Goal: Task Accomplishment & Management: Manage account settings

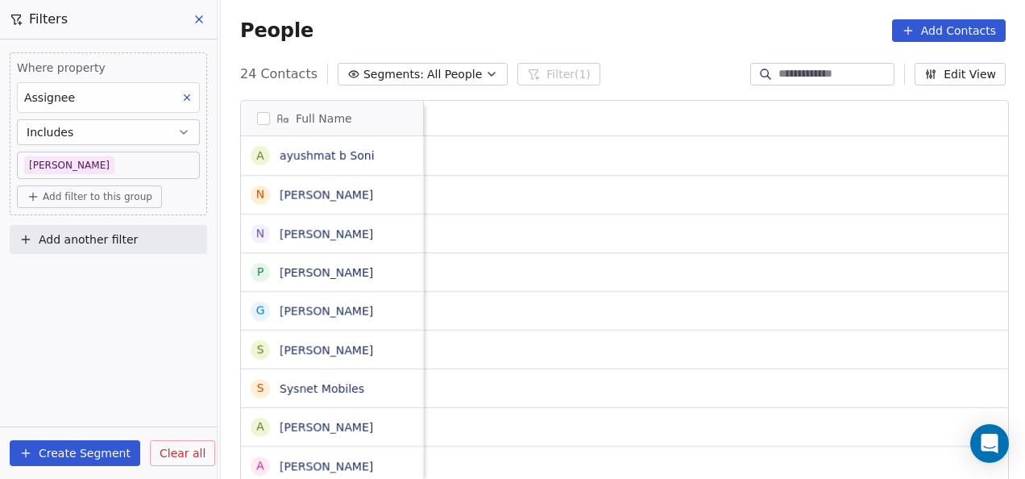
scroll to position [408, 794]
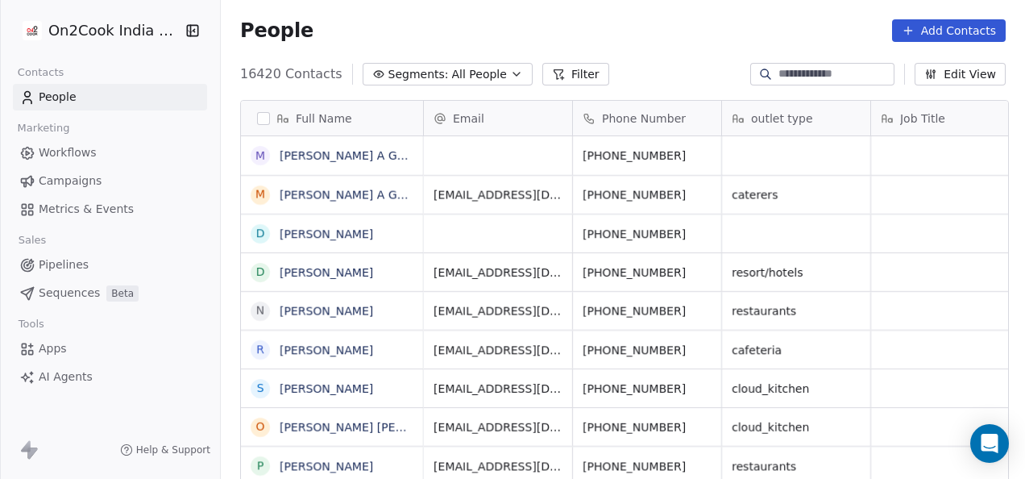
scroll to position [408, 794]
click at [552, 68] on icon at bounding box center [558, 74] width 13 height 13
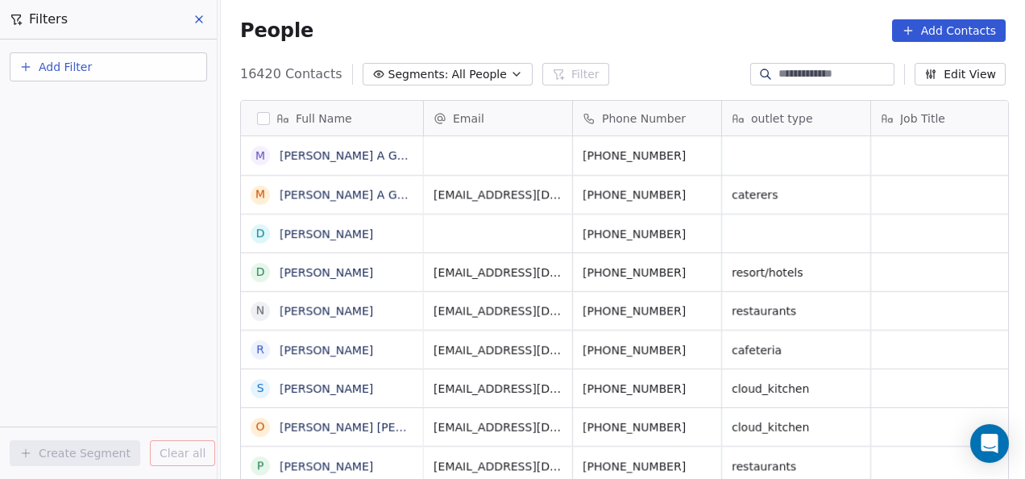
click at [112, 60] on button "Add Filter" at bounding box center [108, 66] width 197 height 29
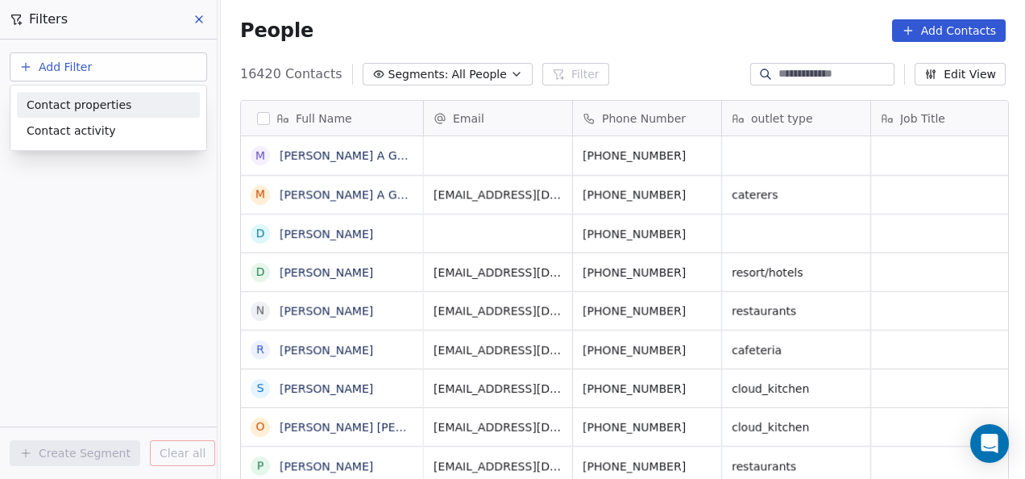
click at [91, 107] on span "Contact properties" at bounding box center [79, 105] width 105 height 17
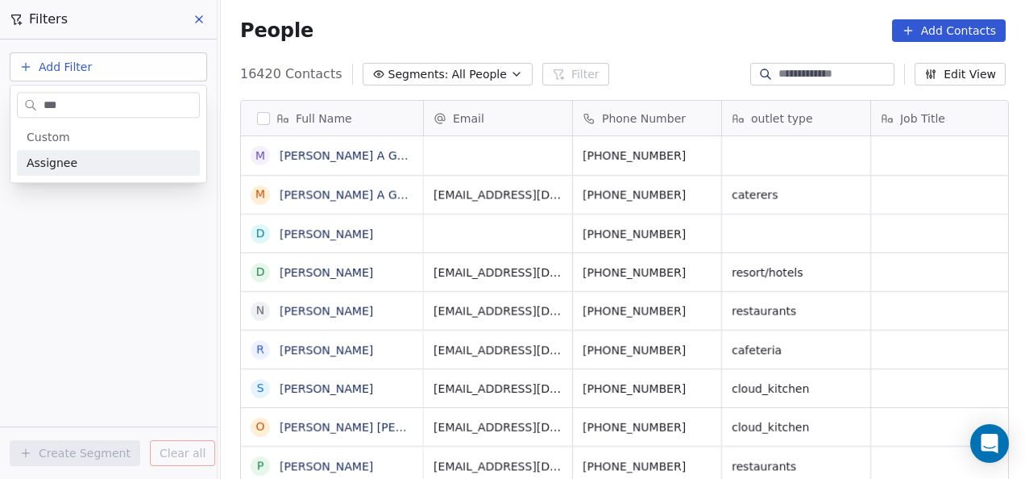
type input "***"
click at [97, 166] on div "Assignee" at bounding box center [109, 163] width 164 height 16
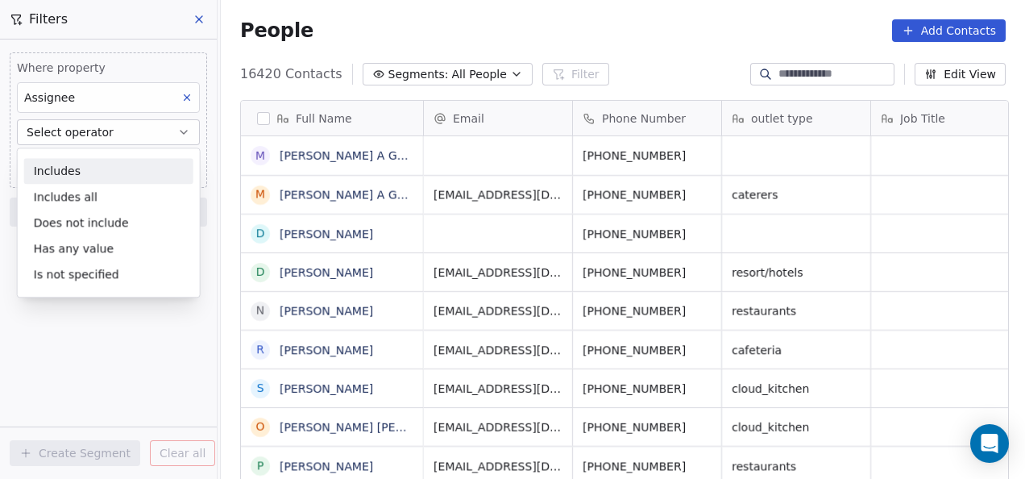
click at [106, 177] on div "Includes" at bounding box center [108, 171] width 169 height 26
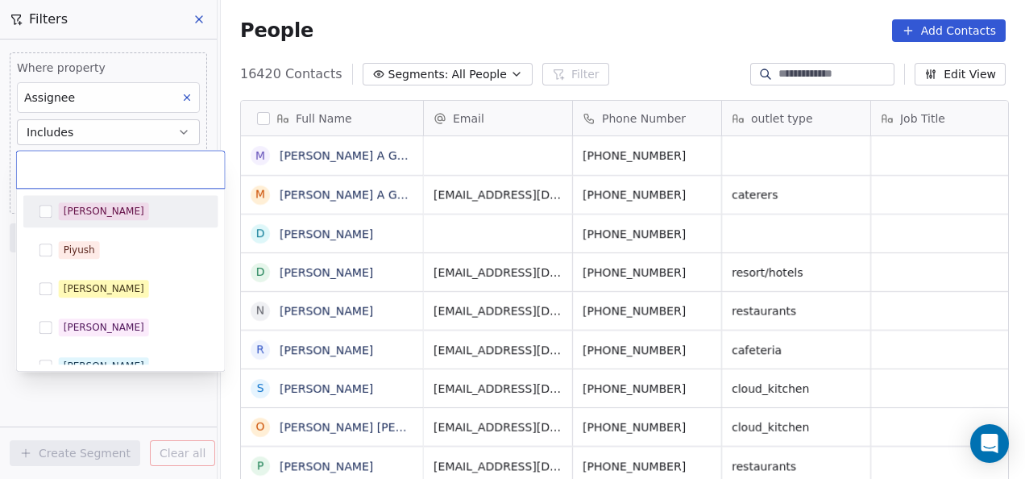
click at [105, 161] on body "On2Cook India Pvt. Ltd. Contacts People Marketing Workflows Campaigns Metrics &…" at bounding box center [512, 239] width 1025 height 479
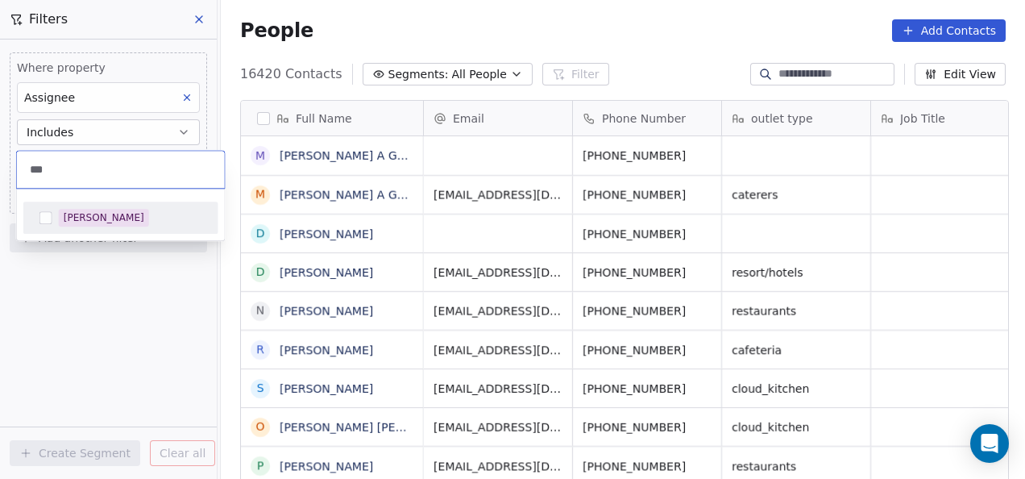
type input "***"
click at [59, 224] on span "[PERSON_NAME]" at bounding box center [104, 218] width 90 height 18
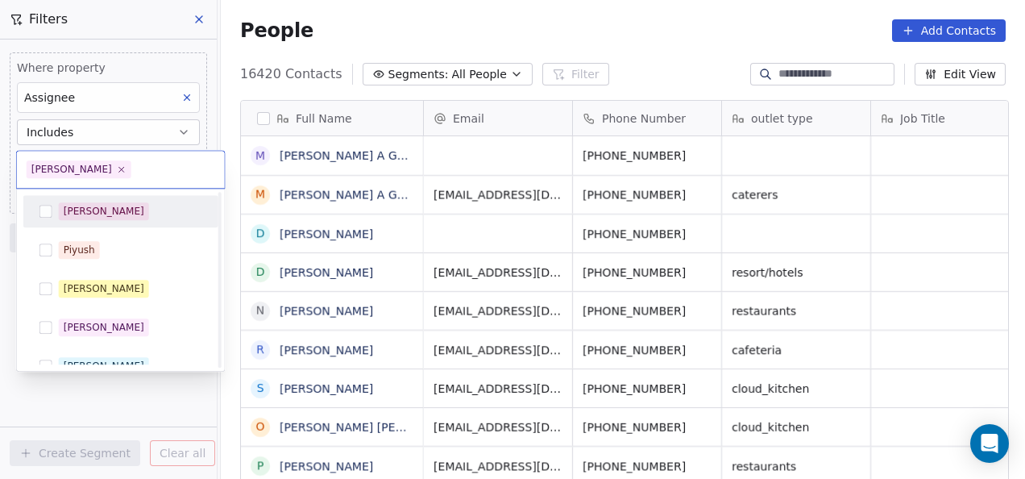
scroll to position [366, 0]
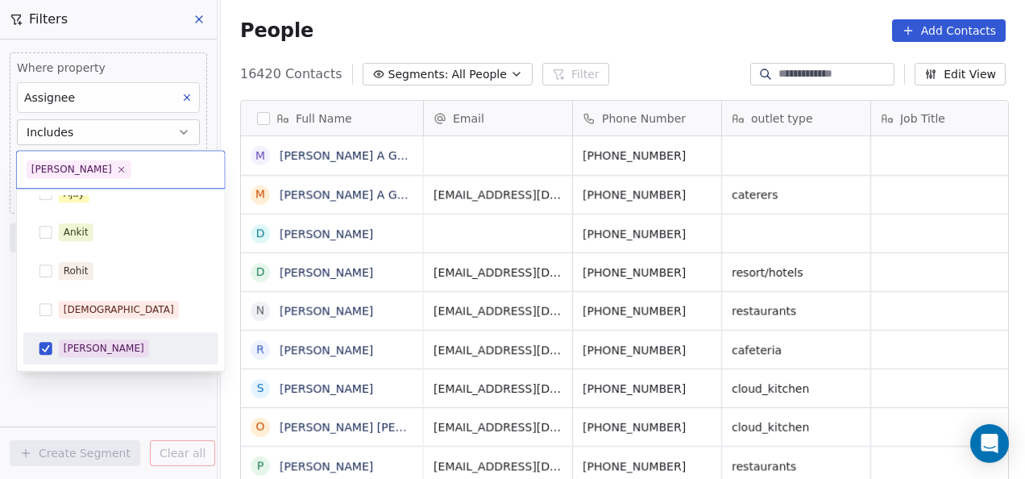
click at [87, 380] on html "On2Cook India Pvt. Ltd. Contacts People Marketing Workflows Campaigns Metrics &…" at bounding box center [512, 239] width 1025 height 479
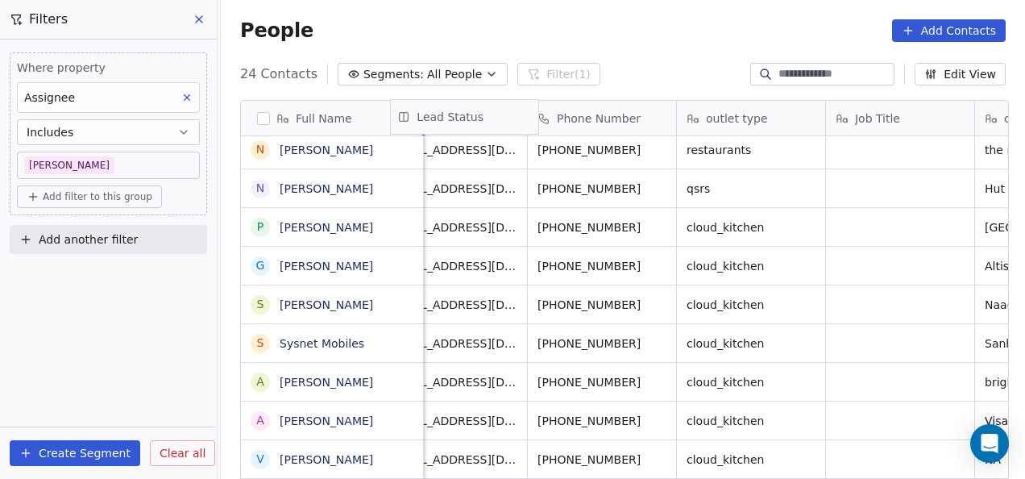
scroll to position [0, 0]
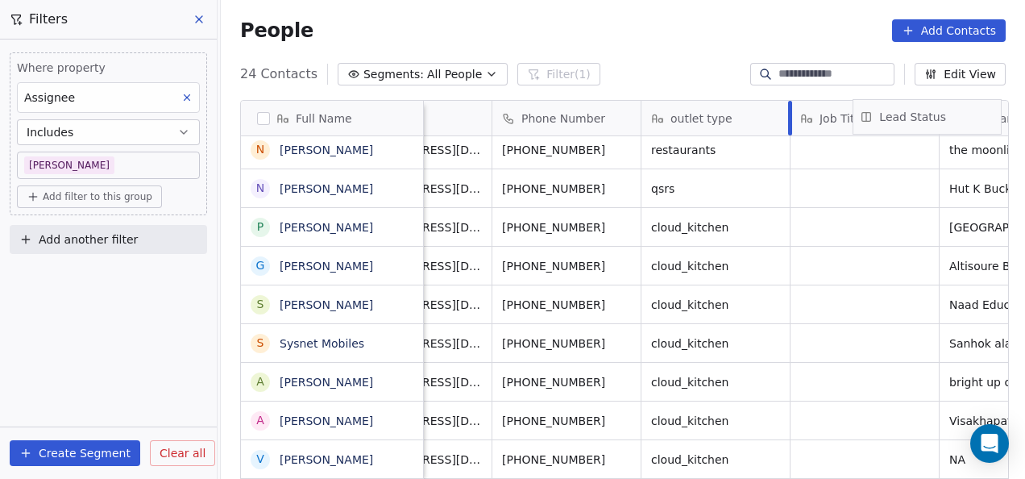
drag, startPoint x: 736, startPoint y: 102, endPoint x: 943, endPoint y: 100, distance: 206.2
click at [943, 101] on div "Full Name a [PERSON_NAME] N [PERSON_NAME] N [PERSON_NAME] P [PERSON_NAME] G [PE…" at bounding box center [624, 292] width 767 height 383
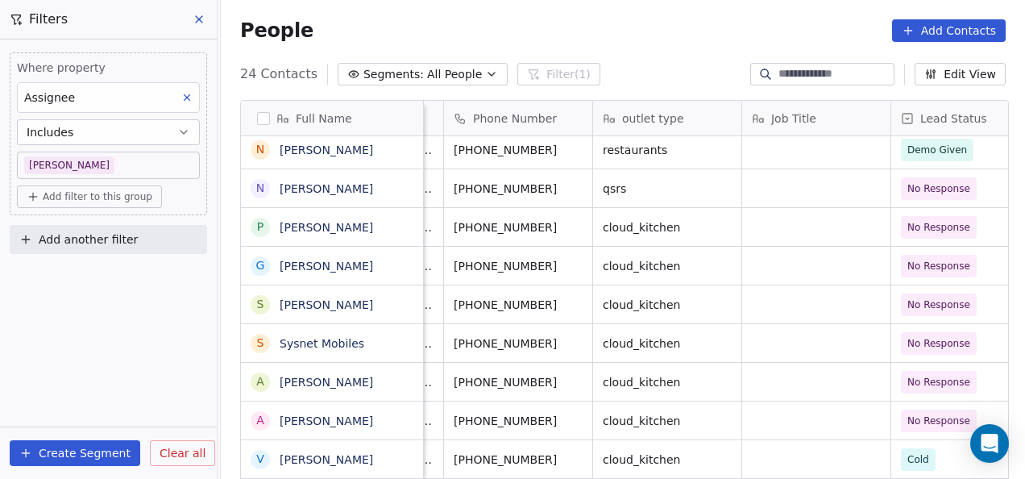
scroll to position [0, 129]
drag, startPoint x: 936, startPoint y: 107, endPoint x: 814, endPoint y: 108, distance: 121.7
click at [814, 108] on div "Full Name a [PERSON_NAME] N [PERSON_NAME] N [PERSON_NAME] P [PERSON_NAME] G [PE…" at bounding box center [624, 292] width 767 height 383
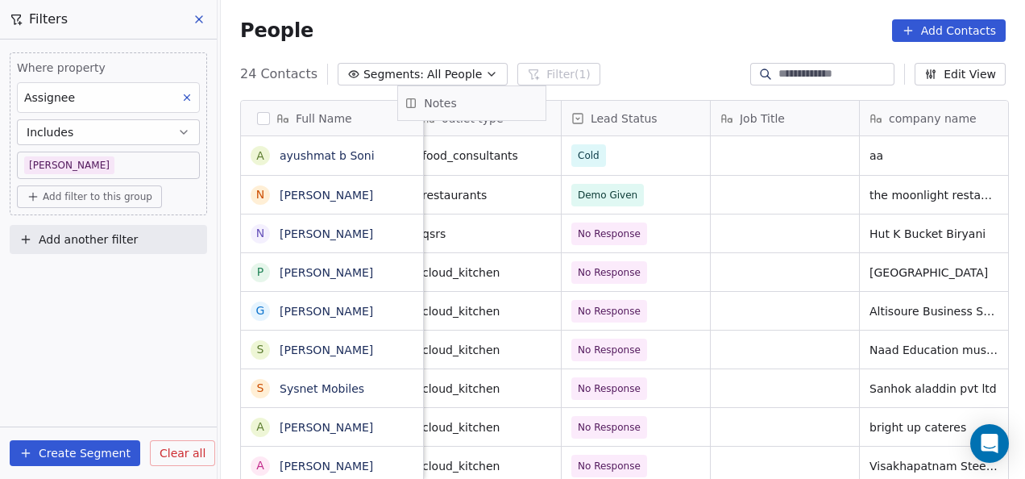
scroll to position [0, 286]
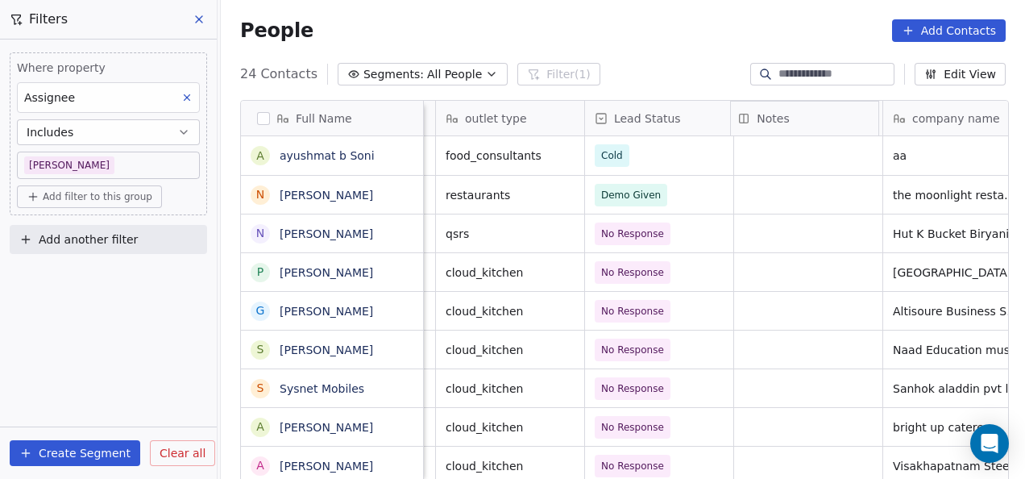
drag, startPoint x: 732, startPoint y: 111, endPoint x: 772, endPoint y: 108, distance: 40.4
click at [772, 108] on div "Full Name a [PERSON_NAME] N [PERSON_NAME] N [PERSON_NAME] P [PERSON_NAME] G [PE…" at bounding box center [624, 292] width 767 height 383
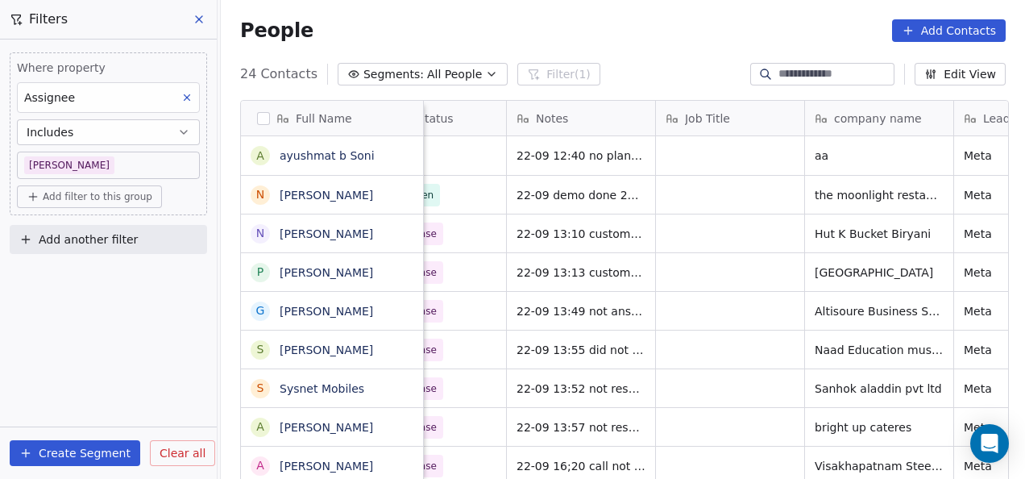
scroll to position [0, 522]
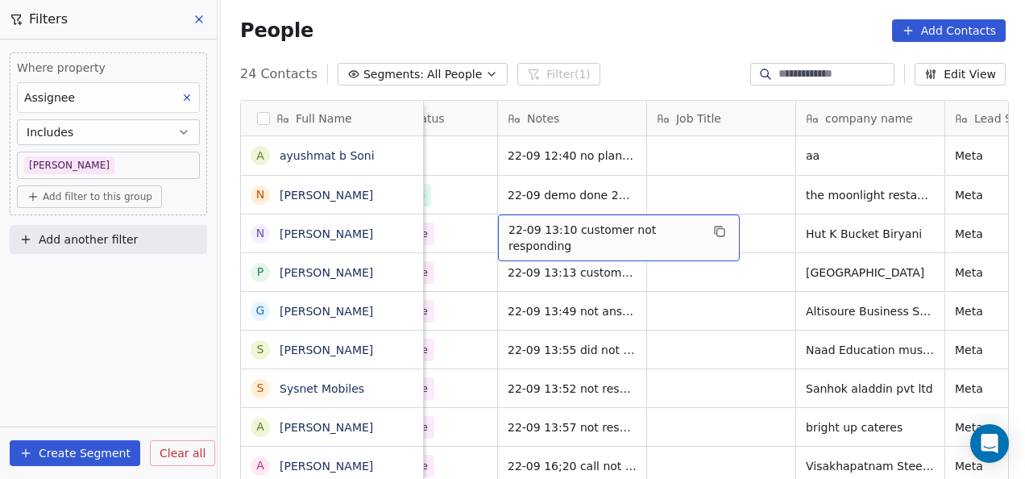
click at [508, 232] on span "22-09 13:10 customer not responding" at bounding box center [604, 238] width 192 height 32
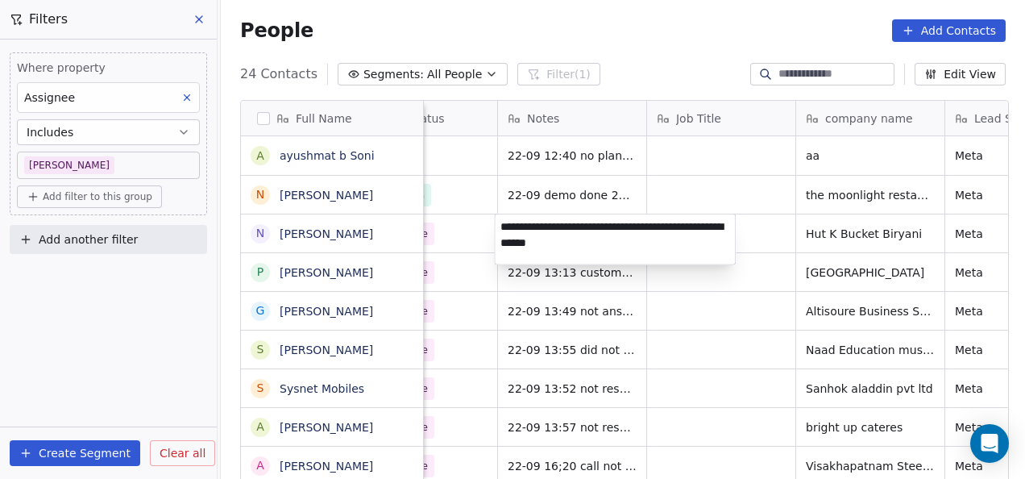
type textarea "**********"
click at [680, 350] on html "On2Cook India Pvt. Ltd. Contacts People Marketing Workflows Campaigns Metrics &…" at bounding box center [512, 239] width 1025 height 479
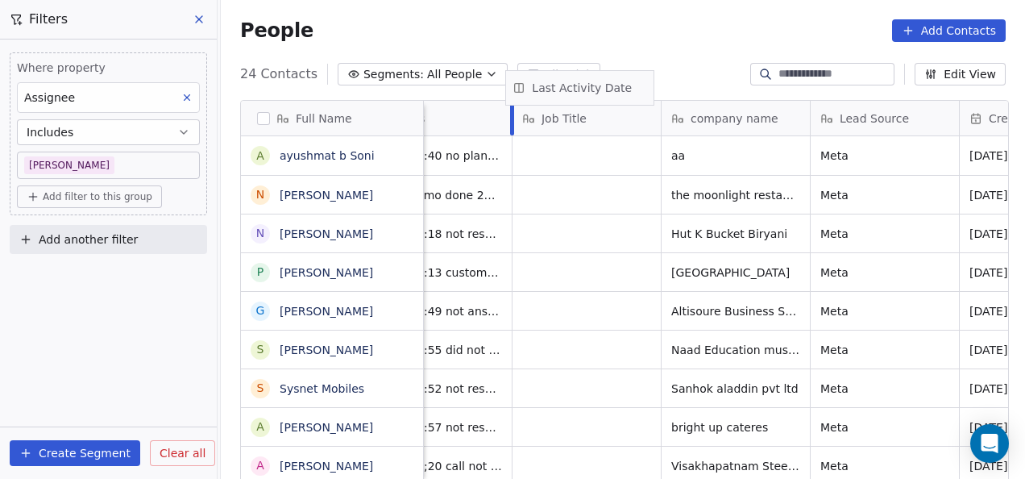
scroll to position [0, 652]
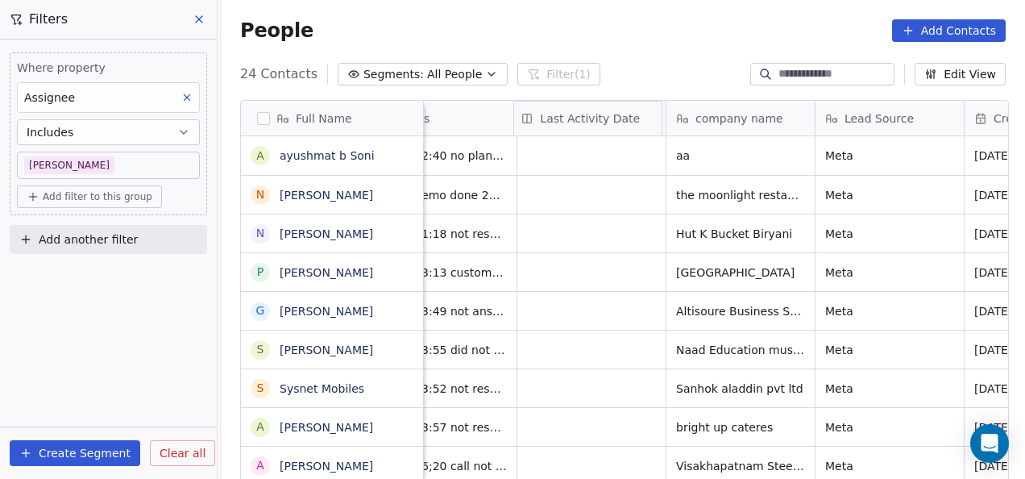
drag, startPoint x: 675, startPoint y: 108, endPoint x: 582, endPoint y: 93, distance: 94.7
click at [582, 101] on div "Full Name a [PERSON_NAME] N [PERSON_NAME] N [PERSON_NAME] P [PERSON_NAME] G [PE…" at bounding box center [624, 292] width 767 height 383
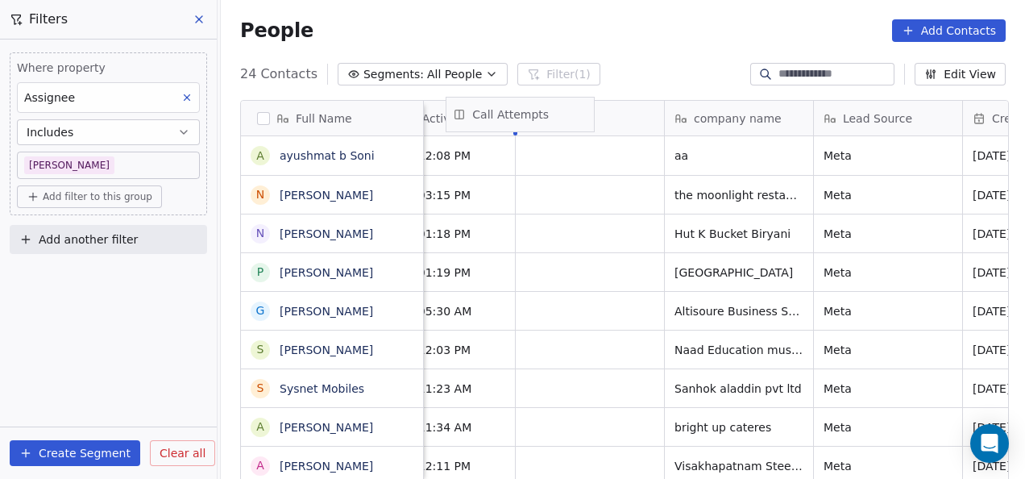
scroll to position [0, 790]
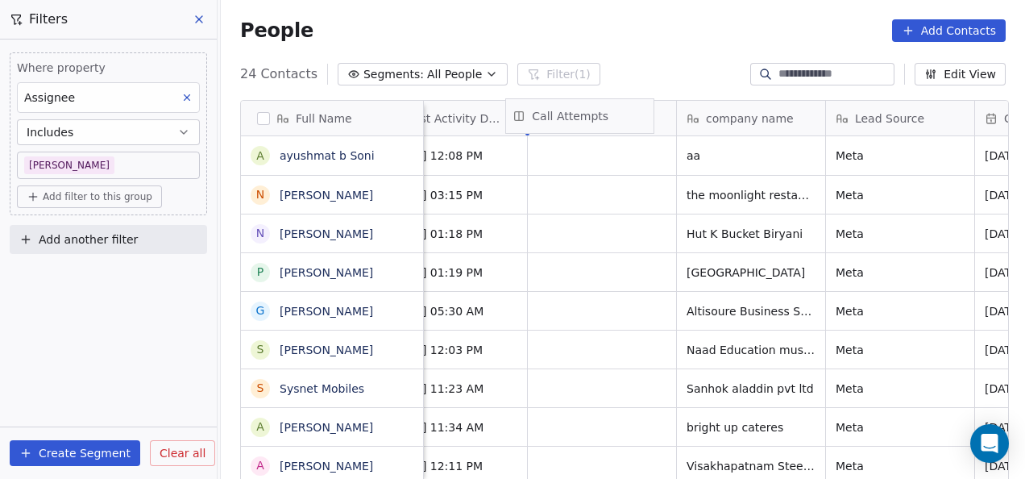
drag, startPoint x: 865, startPoint y: 122, endPoint x: 566, endPoint y: 120, distance: 299.7
click at [566, 120] on div "Full Name a [PERSON_NAME] N [PERSON_NAME] N [PERSON_NAME] P [PERSON_NAME] G [PE…" at bounding box center [624, 292] width 767 height 383
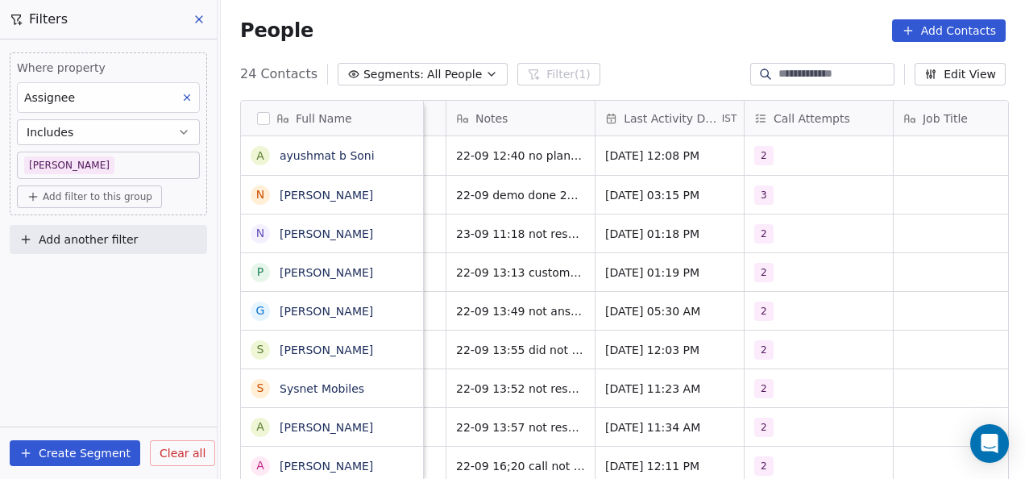
scroll to position [0, 575]
click at [604, 235] on span "[DATE] 01:18 PM" at bounding box center [653, 234] width 98 height 16
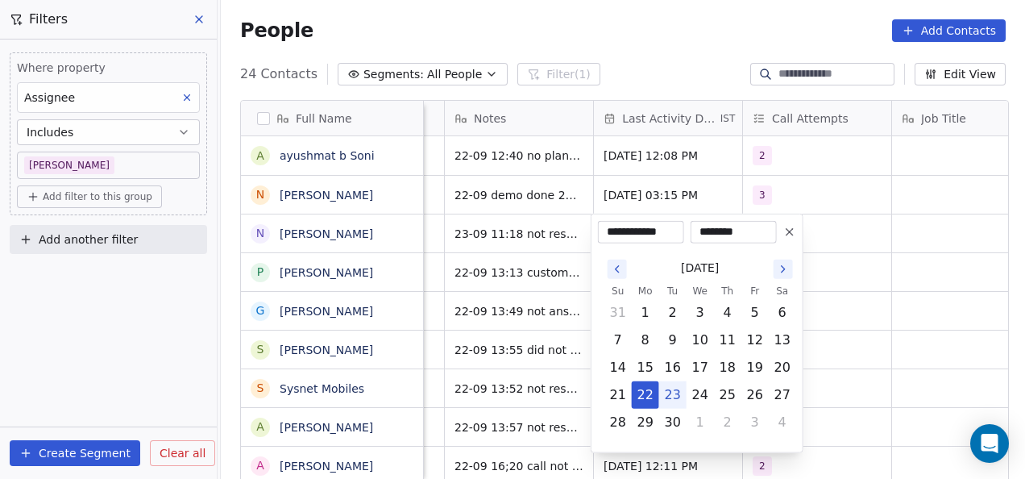
click at [671, 392] on button "23" at bounding box center [673, 395] width 26 height 26
type input "**********"
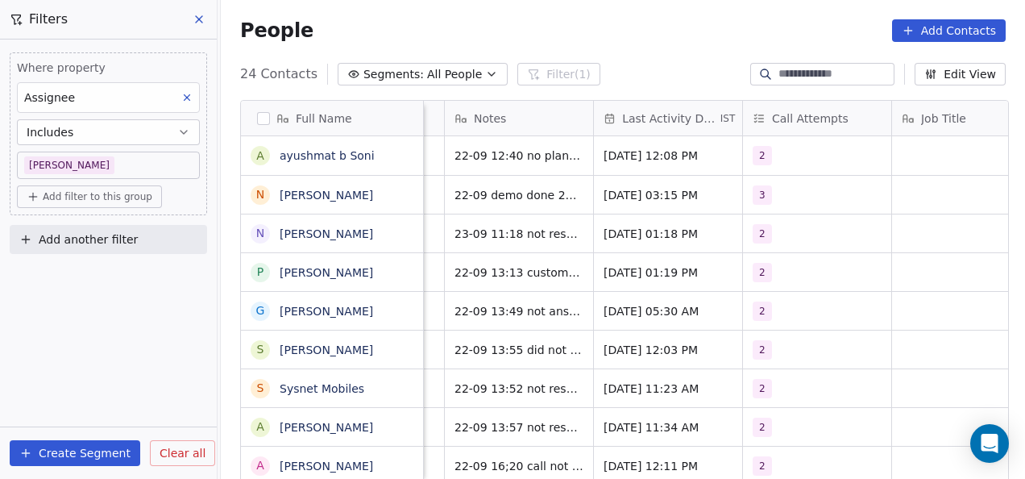
click at [832, 354] on html "On2Cook India Pvt. Ltd. Contacts People Marketing Workflows Campaigns Metrics &…" at bounding box center [512, 239] width 1025 height 479
click at [754, 232] on span "2" at bounding box center [762, 233] width 19 height 19
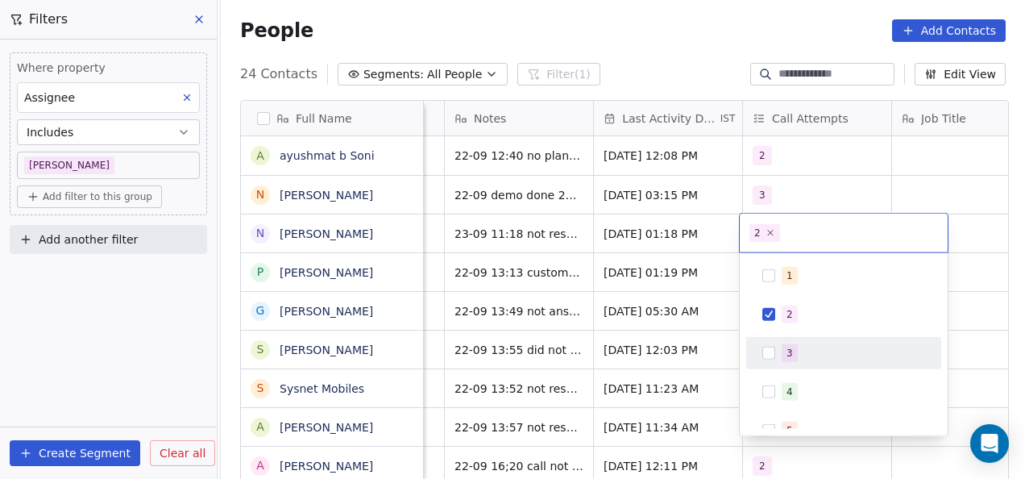
click at [758, 354] on div "3" at bounding box center [843, 353] width 182 height 26
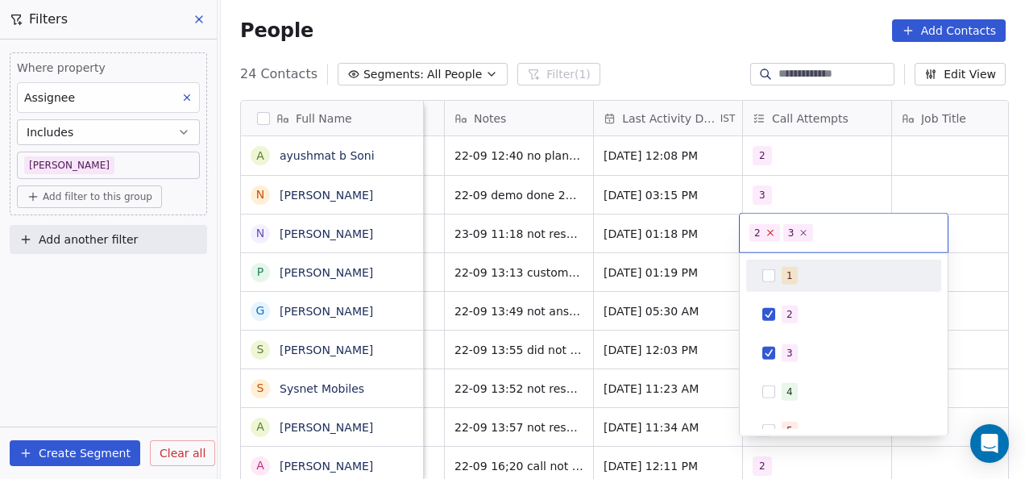
click at [770, 234] on icon at bounding box center [770, 233] width 6 height 6
click at [714, 263] on html "On2Cook India Pvt. Ltd. Contacts People Marketing Workflows Campaigns Metrics &…" at bounding box center [512, 239] width 1025 height 479
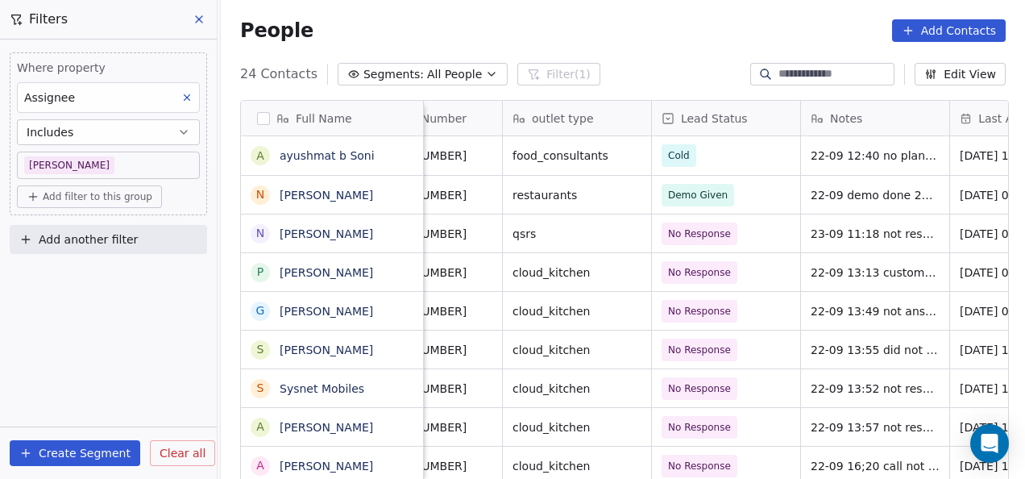
scroll to position [0, 220]
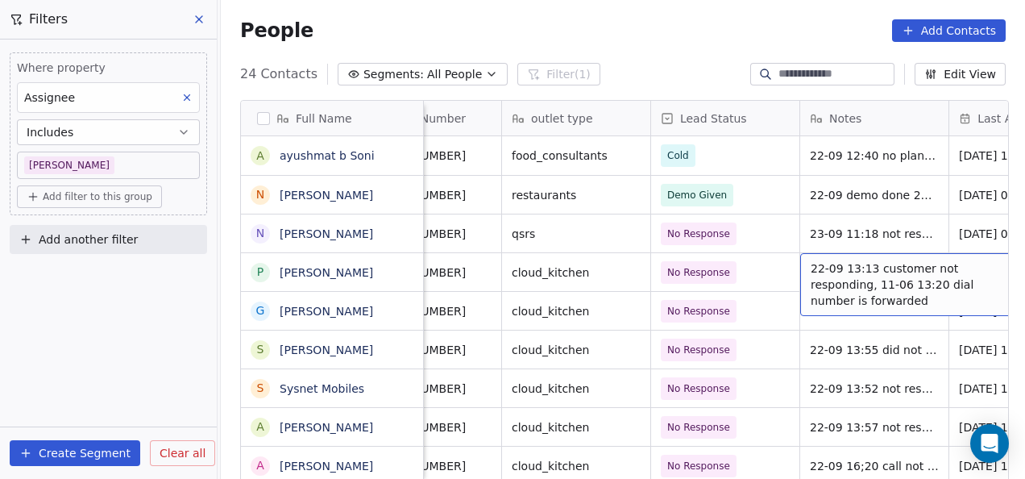
click at [805, 267] on div "22-09 13:13 customer not responding, 11-06 13:20 dial number is forwarded" at bounding box center [921, 284] width 242 height 63
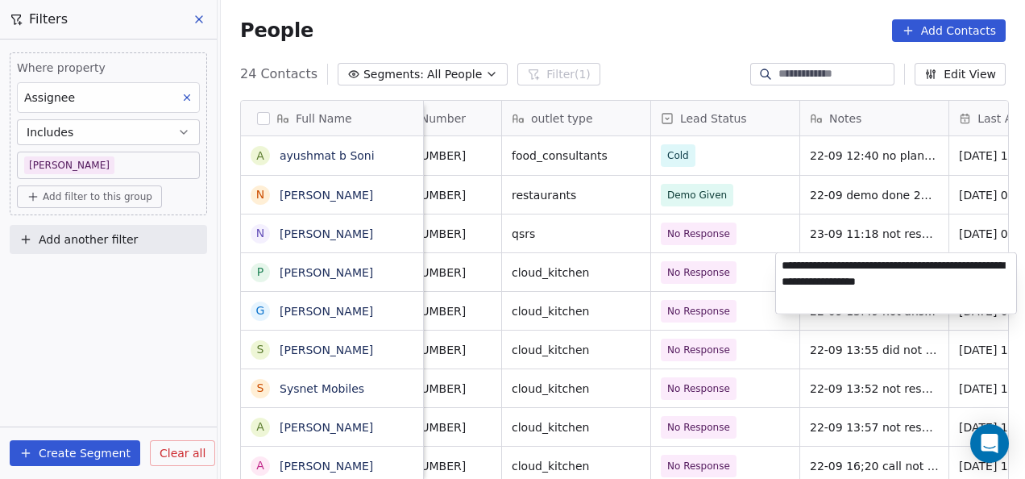
click at [781, 264] on textarea "**********" at bounding box center [896, 283] width 240 height 60
type textarea "**********"
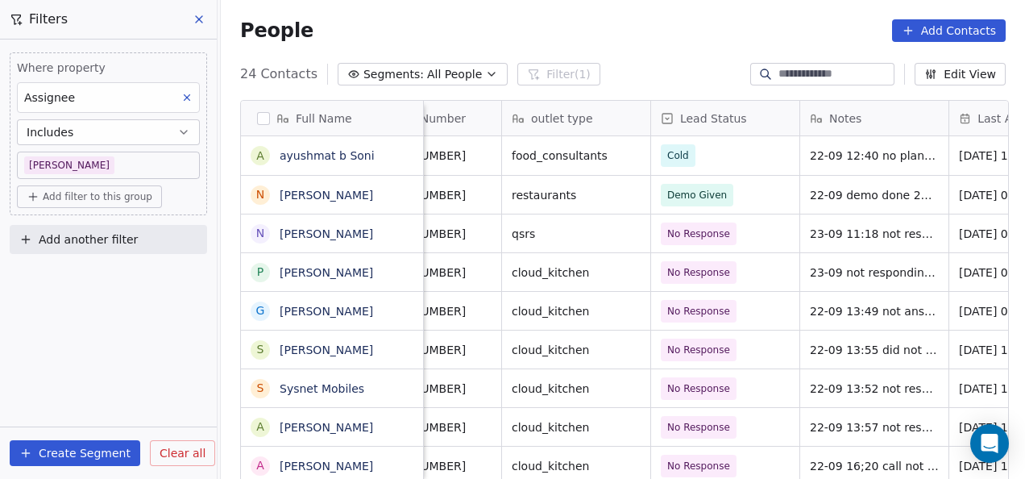
click at [847, 325] on html "On2Cook India Pvt. Ltd. Contacts People Marketing Workflows Campaigns Metrics &…" at bounding box center [512, 239] width 1025 height 479
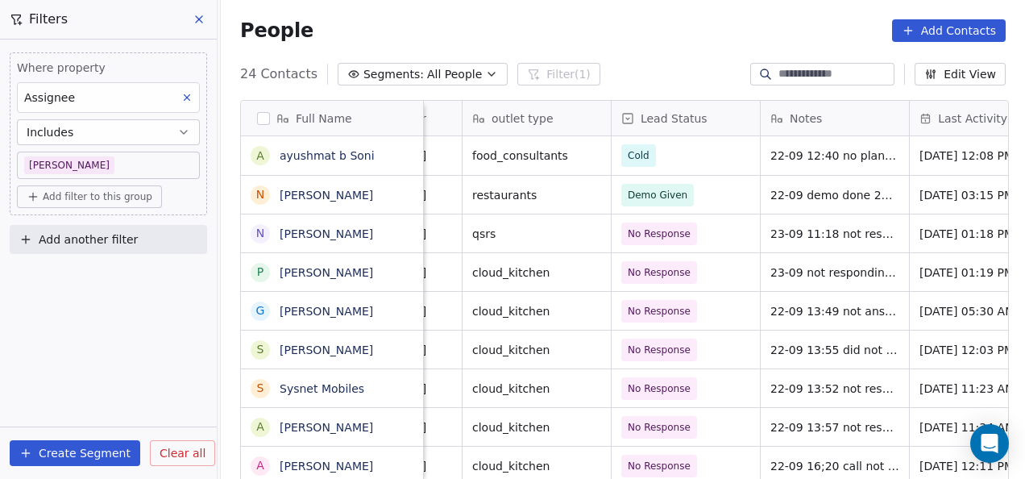
scroll to position [0, 399]
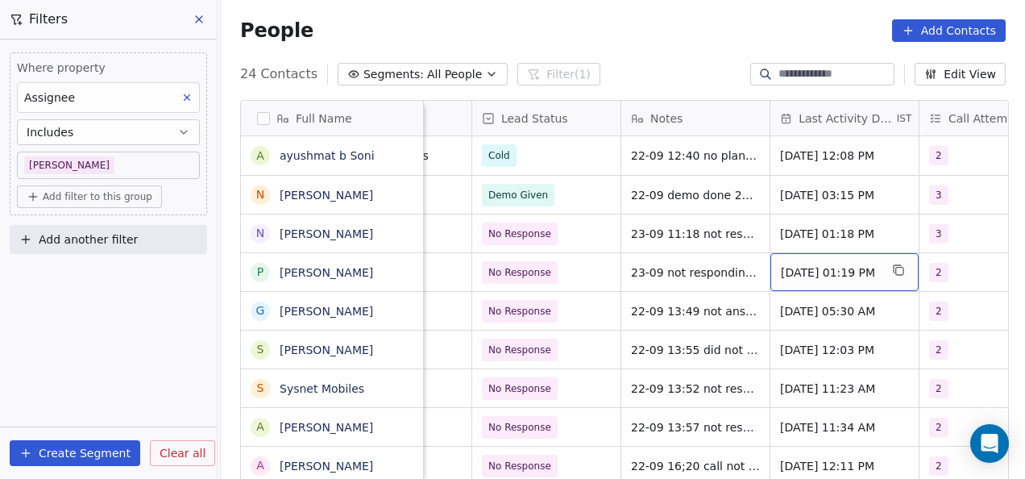
click at [775, 263] on div "[DATE] 01:19 PM" at bounding box center [844, 272] width 148 height 38
click at [781, 268] on span "[DATE] 01:19 PM" at bounding box center [830, 272] width 98 height 16
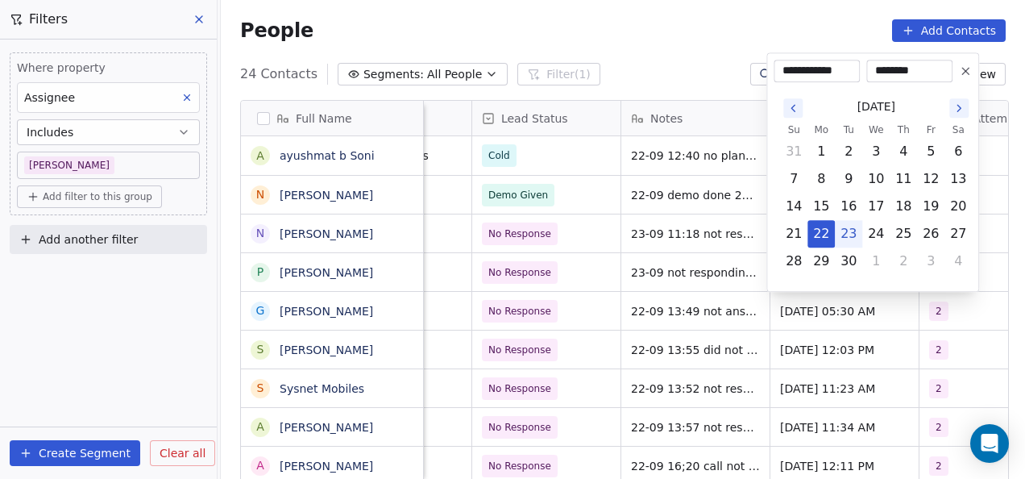
click at [843, 234] on button "23" at bounding box center [848, 234] width 26 height 26
type input "**********"
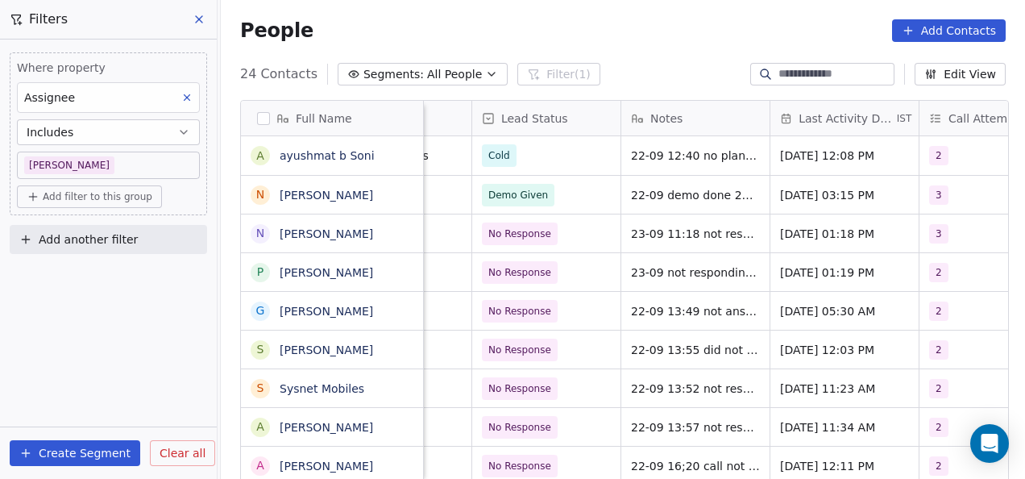
click at [827, 342] on html "On2Cook India Pvt. Ltd. Contacts People Marketing Workflows Campaigns Metrics &…" at bounding box center [512, 239] width 1025 height 479
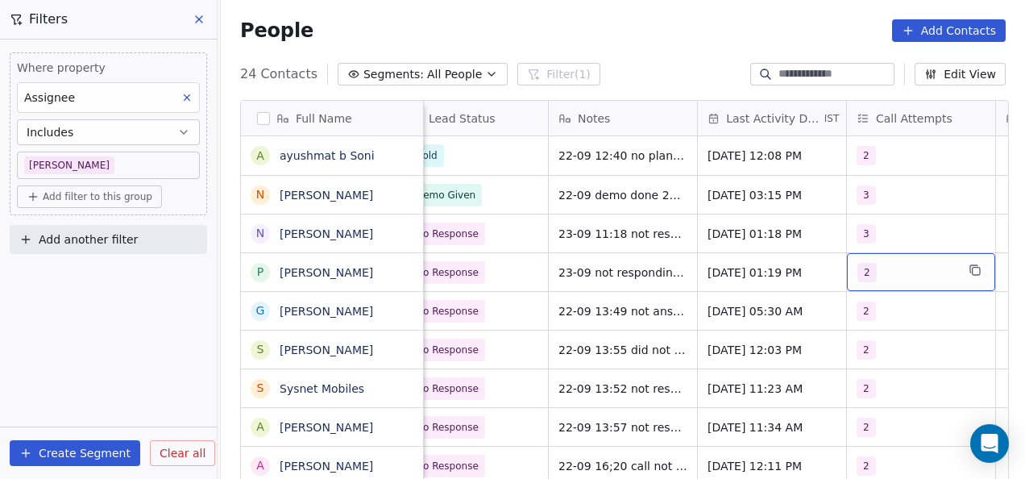
click at [868, 271] on span "2" at bounding box center [866, 272] width 19 height 19
click at [863, 271] on span "2" at bounding box center [866, 272] width 19 height 19
click at [862, 271] on span "2" at bounding box center [866, 272] width 19 height 19
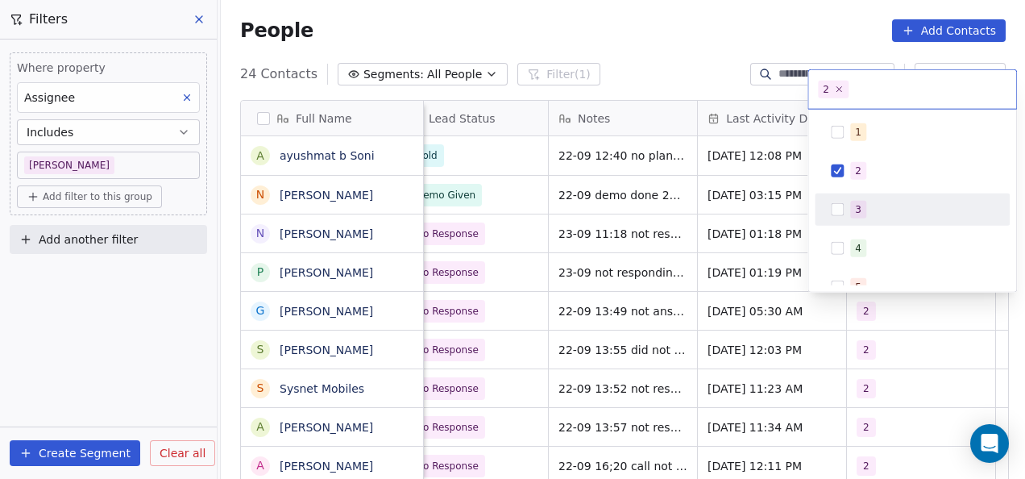
click at [836, 206] on button "Suggestions" at bounding box center [837, 209] width 13 height 13
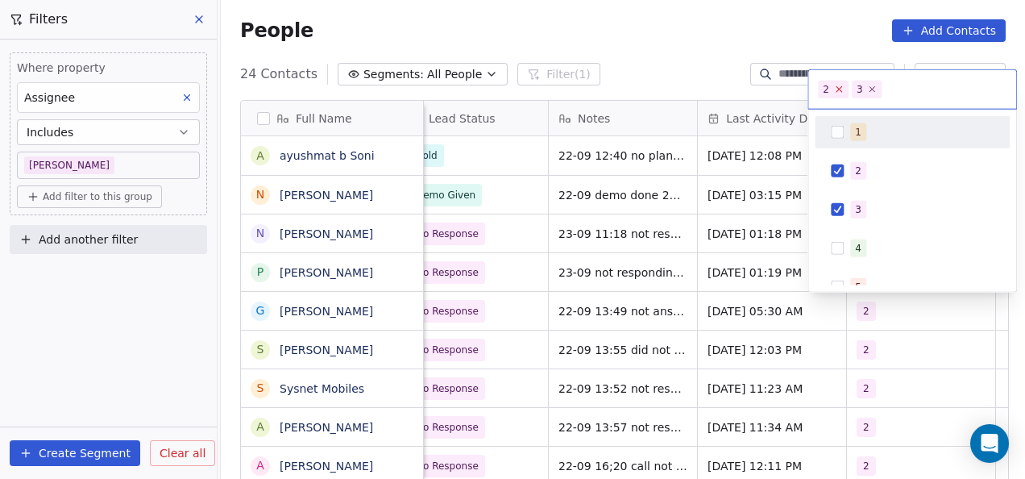
click at [836, 91] on icon at bounding box center [839, 89] width 6 height 6
click at [762, 203] on html "On2Cook India Pvt. Ltd. Contacts People Marketing Workflows Campaigns Metrics &…" at bounding box center [512, 239] width 1025 height 479
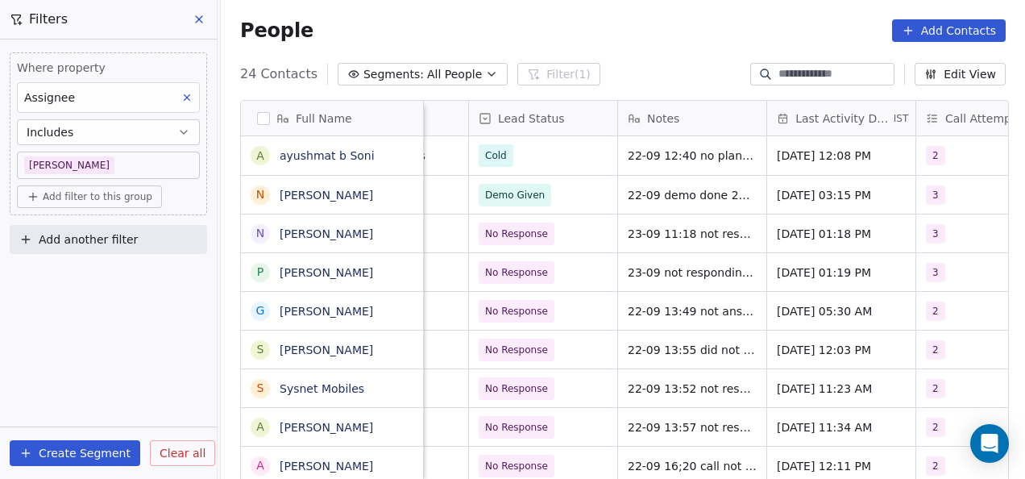
scroll to position [0, 270]
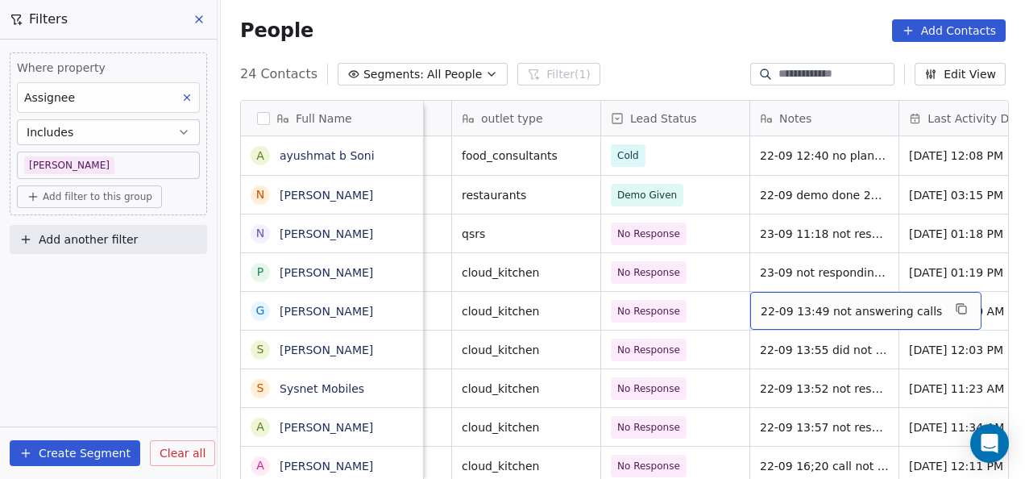
click at [750, 305] on div "22-09 13:49 not answering calls" at bounding box center [865, 311] width 231 height 38
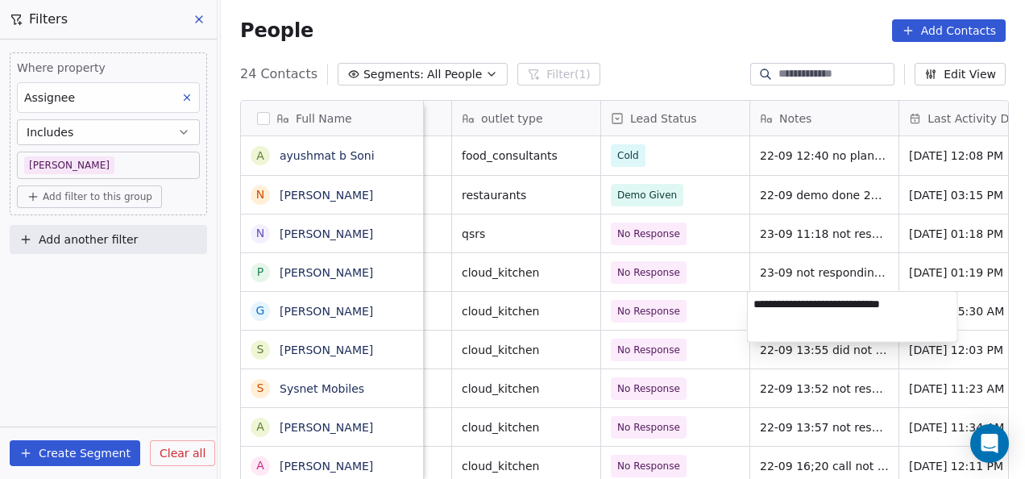
click at [754, 308] on textarea "**********" at bounding box center [852, 317] width 209 height 50
type textarea "**********"
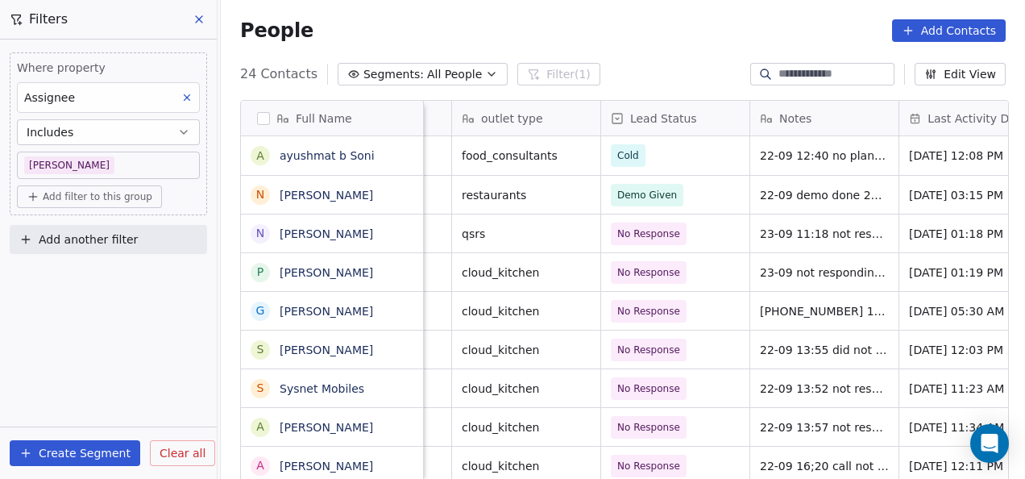
click at [655, 311] on html "On2Cook India Pvt. Ltd. Contacts People Marketing Workflows Campaigns Metrics &…" at bounding box center [512, 239] width 1025 height 479
click at [655, 311] on span "No Response" at bounding box center [649, 311] width 63 height 16
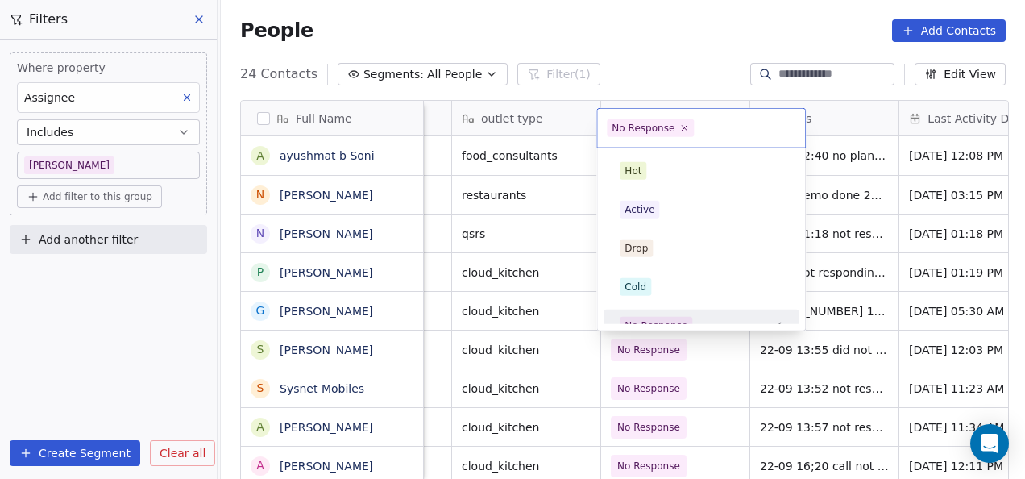
scroll to position [18, 0]
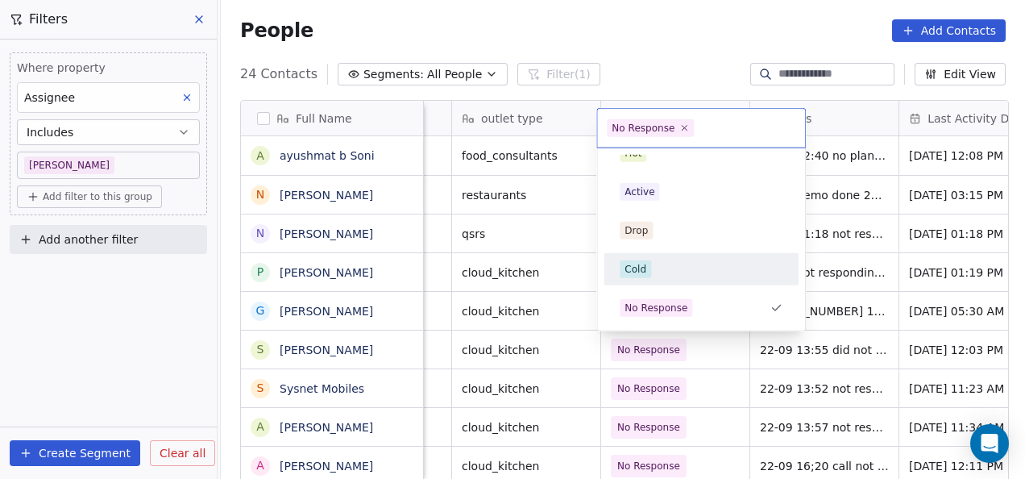
click at [645, 279] on div "Cold" at bounding box center [701, 269] width 182 height 26
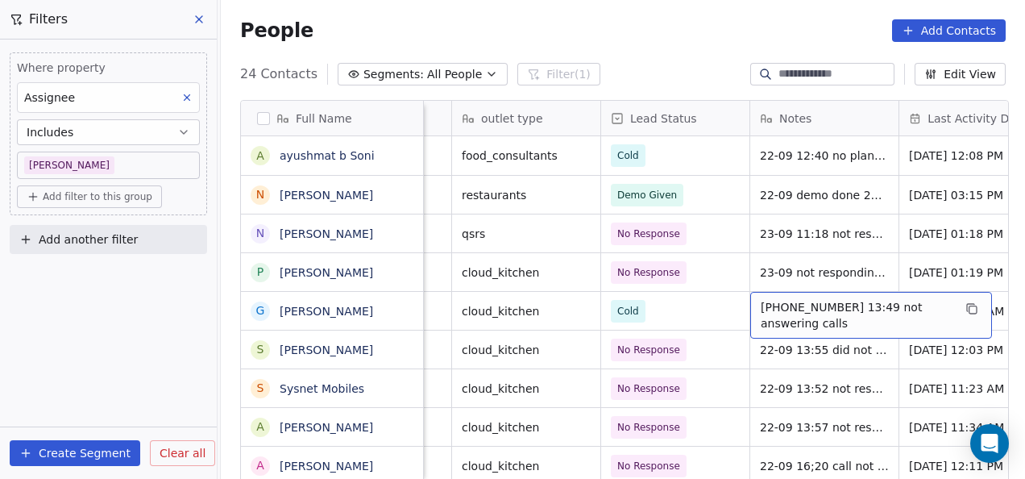
click at [788, 305] on span "[PHONE_NUMBER] 13:49 not answering calls" at bounding box center [857, 315] width 192 height 32
click at [791, 306] on span "[PHONE_NUMBER] 13:49 not answering calls" at bounding box center [857, 315] width 192 height 32
click at [787, 305] on span "[PHONE_NUMBER] 13:49 not answering calls" at bounding box center [857, 315] width 192 height 32
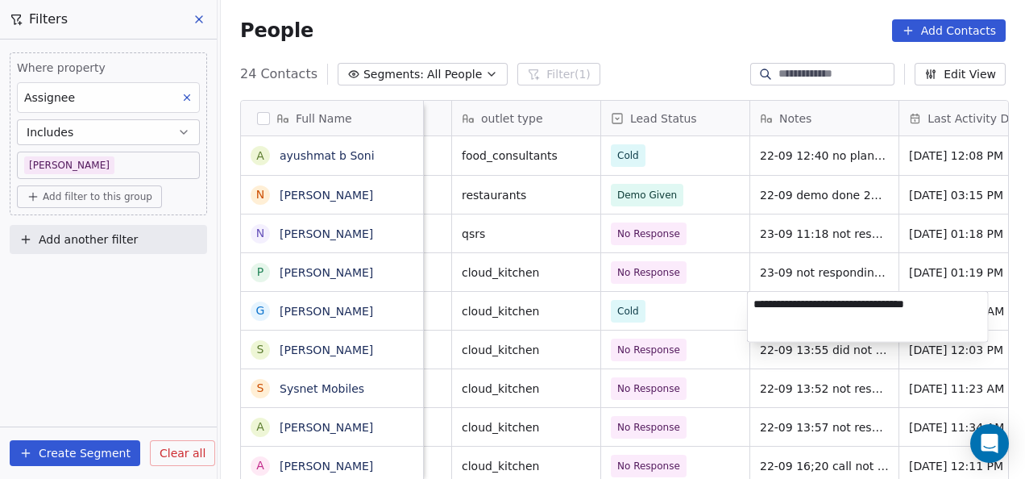
click at [788, 302] on textarea "**********" at bounding box center [868, 317] width 240 height 50
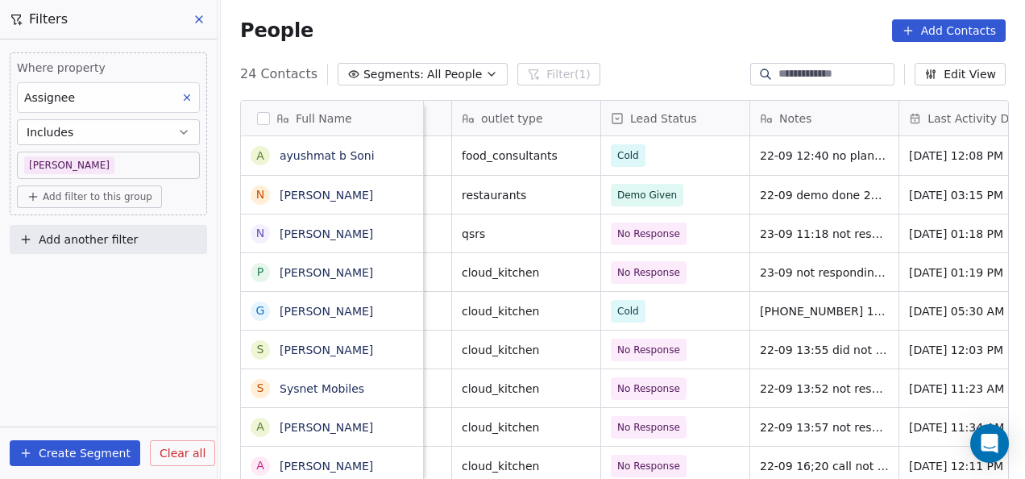
click at [570, 337] on html "On2Cook India Pvt. Ltd. Contacts People Marketing Workflows Campaigns Metrics &…" at bounding box center [512, 239] width 1025 height 479
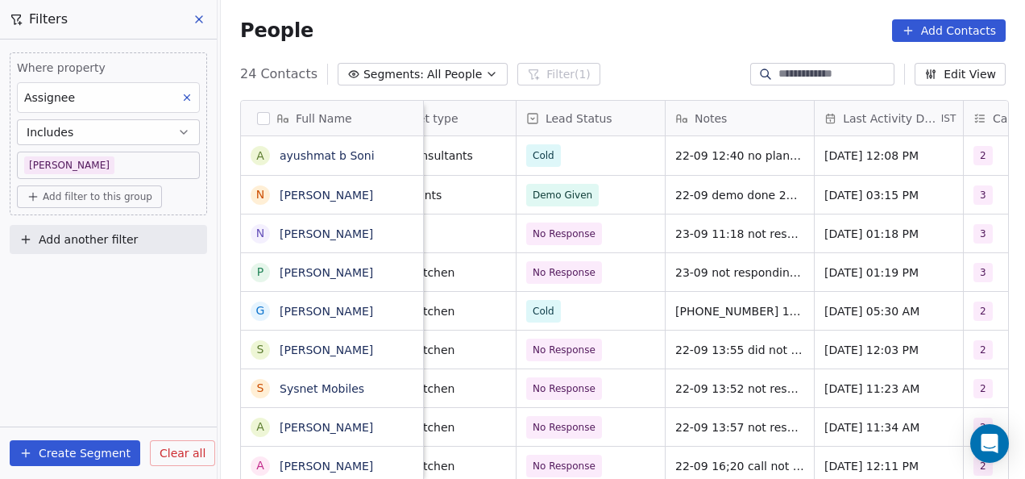
scroll to position [0, 355]
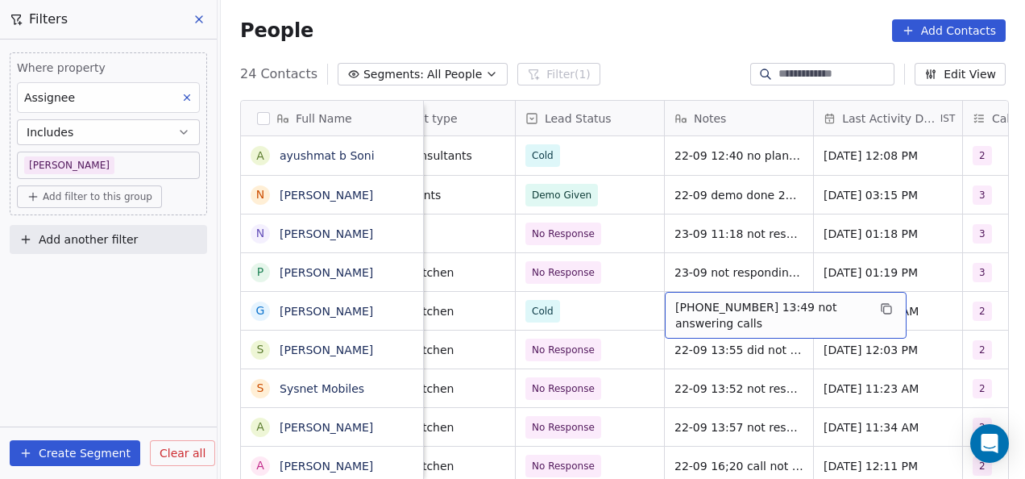
click at [702, 305] on span "[PHONE_NUMBER] 13:49 not answering calls" at bounding box center [771, 315] width 192 height 32
click at [704, 301] on span "[PHONE_NUMBER] 13:49 not answering calls" at bounding box center [771, 315] width 192 height 32
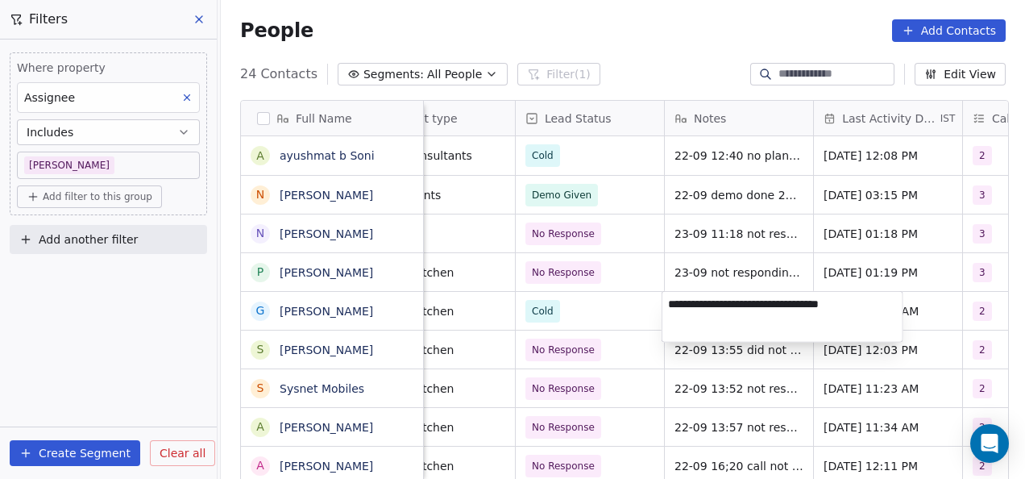
click at [702, 301] on textarea "**********" at bounding box center [782, 317] width 240 height 50
click at [696, 303] on textarea "**********" at bounding box center [782, 317] width 240 height 50
type textarea "**********"
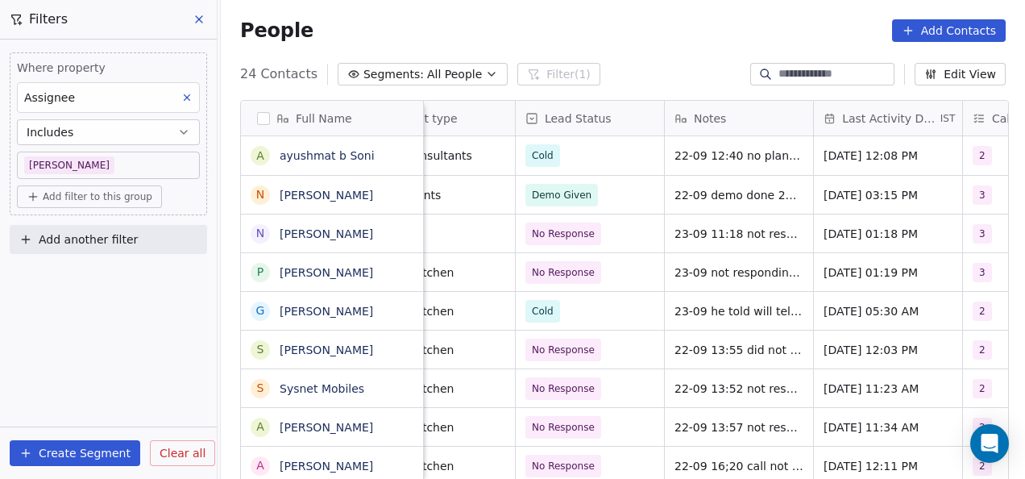
click at [737, 370] on html "On2Cook India Pvt. Ltd. Contacts People Marketing Workflows Campaigns Metrics &…" at bounding box center [512, 239] width 1025 height 479
click at [829, 312] on span "[DATE] 05:30 AM" at bounding box center [873, 311] width 98 height 16
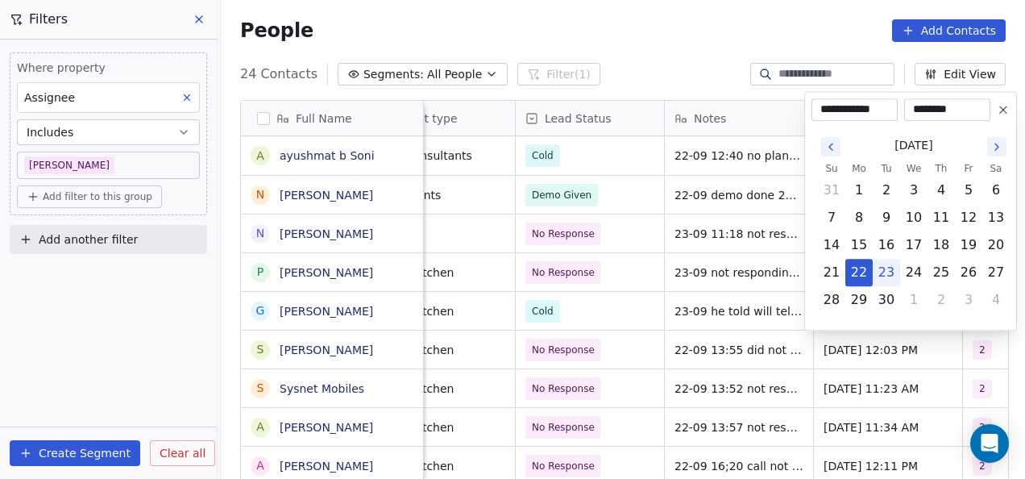
click at [880, 274] on button "23" at bounding box center [886, 272] width 26 height 26
type input "**********"
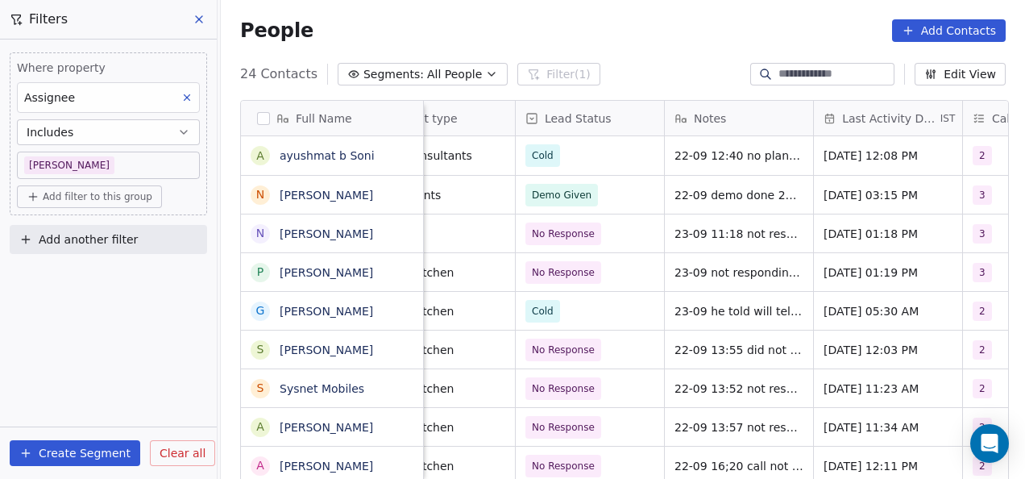
click at [667, 359] on html "On2Cook India Pvt. Ltd. Contacts People Marketing Workflows Campaigns Metrics &…" at bounding box center [512, 239] width 1025 height 479
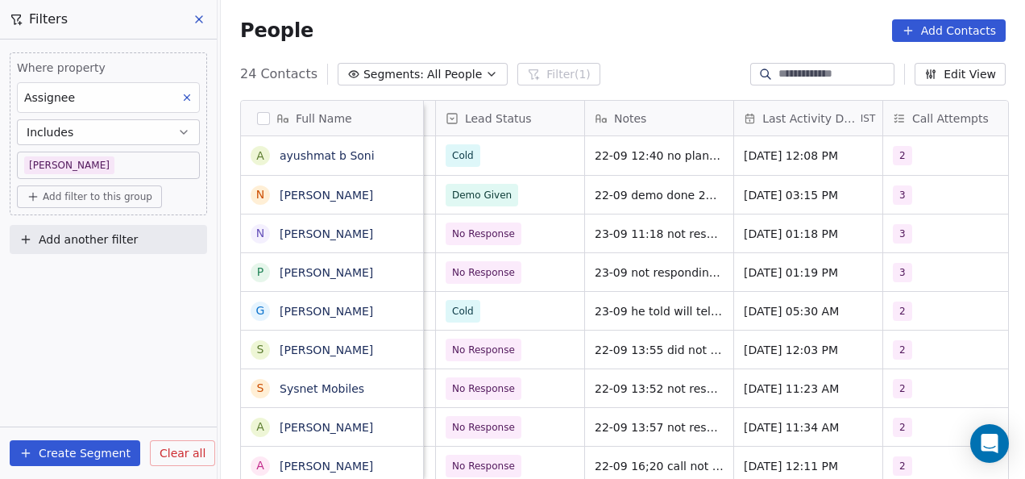
scroll to position [0, 471]
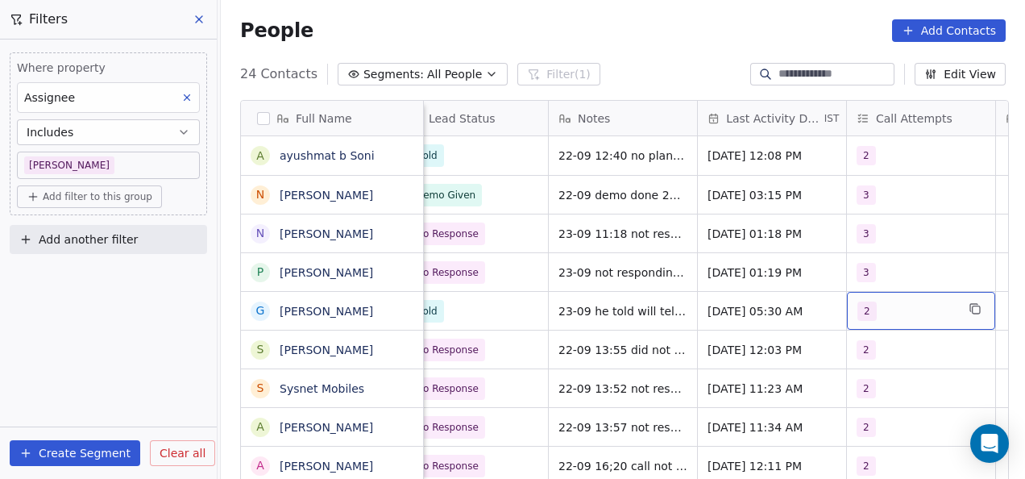
click at [869, 308] on span "2" at bounding box center [866, 310] width 19 height 19
click at [861, 308] on span "2" at bounding box center [866, 310] width 19 height 19
click at [869, 316] on span "2" at bounding box center [866, 310] width 19 height 19
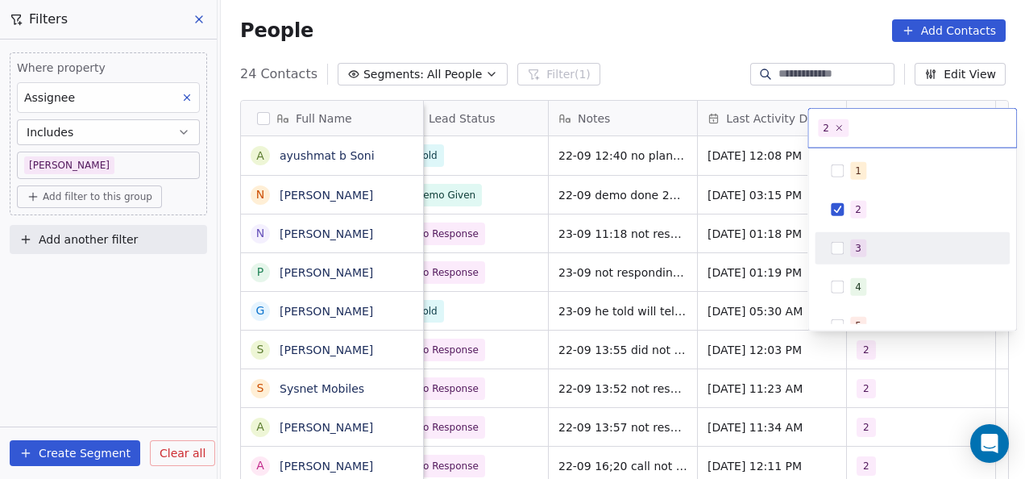
click at [844, 250] on div "3" at bounding box center [912, 248] width 182 height 26
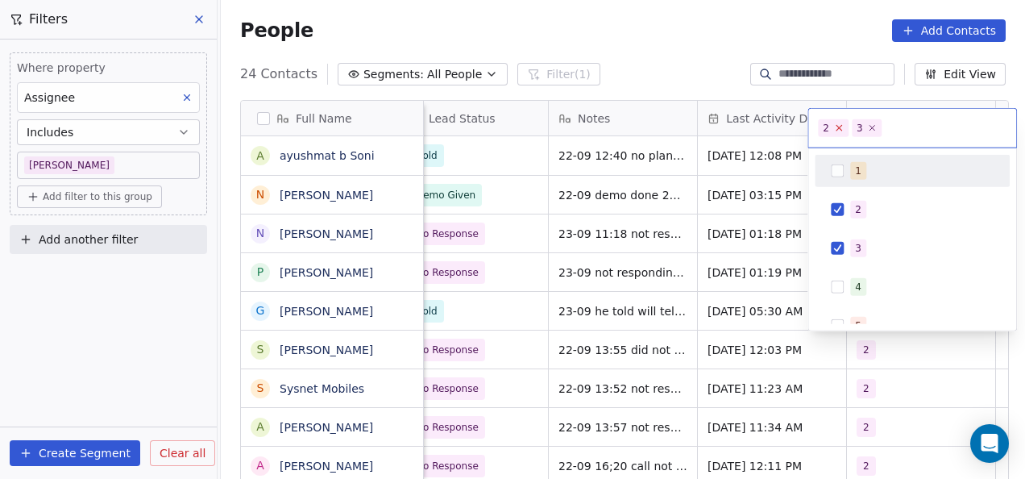
click at [839, 129] on icon at bounding box center [838, 127] width 10 height 10
click at [709, 310] on html "On2Cook India Pvt. Ltd. Contacts People Marketing Workflows Campaigns Metrics &…" at bounding box center [512, 239] width 1025 height 479
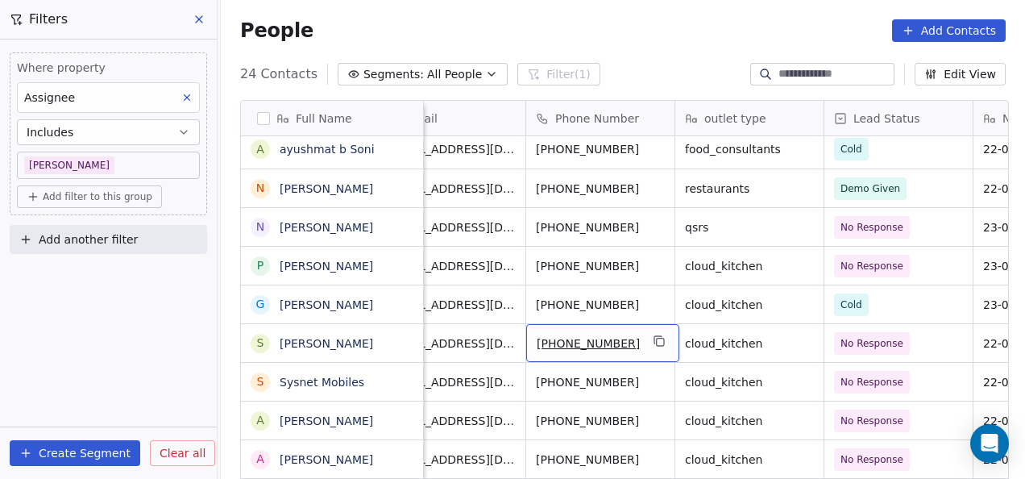
scroll to position [10, 47]
click at [637, 372] on html "On2Cook India Pvt. Ltd. Contacts People Marketing Workflows Campaigns Metrics &…" at bounding box center [512, 239] width 1025 height 479
click at [13, 259] on div "Where property Assignee Includes [PERSON_NAME] Add filter to this group Add ano…" at bounding box center [108, 258] width 217 height 439
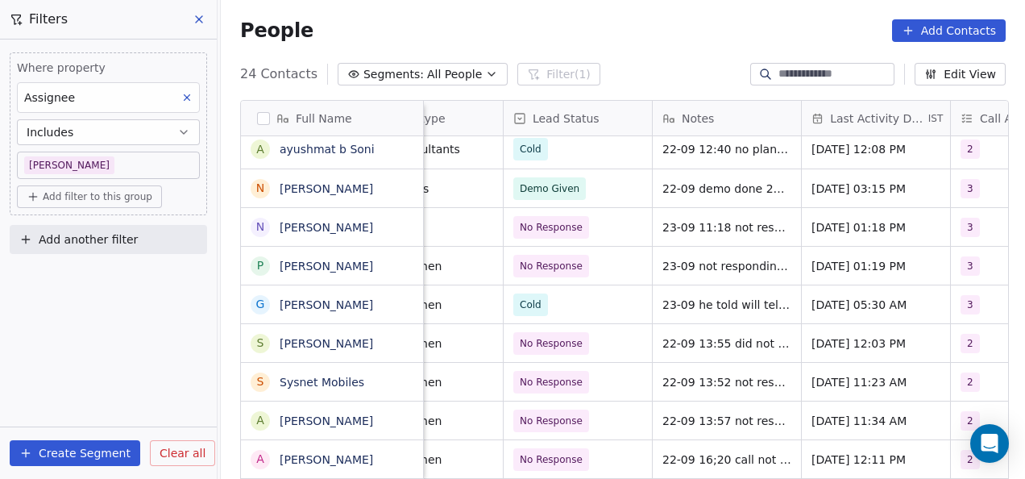
scroll to position [10, 371]
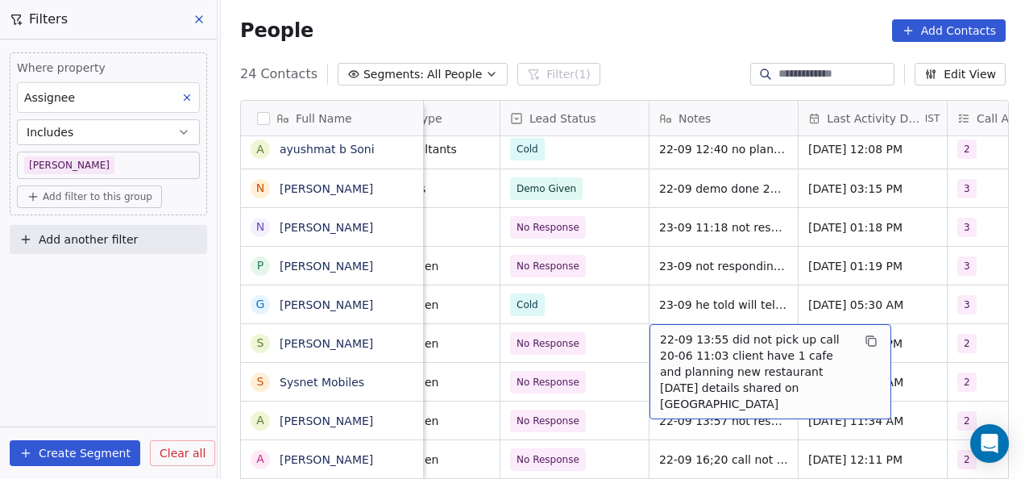
click at [660, 332] on span "22-09 13:55 did not pick up call 20-06 11:03 client have 1 cafe and planning ne…" at bounding box center [756, 371] width 192 height 81
click at [660, 331] on span "22-09 13:55 did not pick up call 20-06 11:03 client have 1 cafe and planning ne…" at bounding box center [756, 371] width 192 height 81
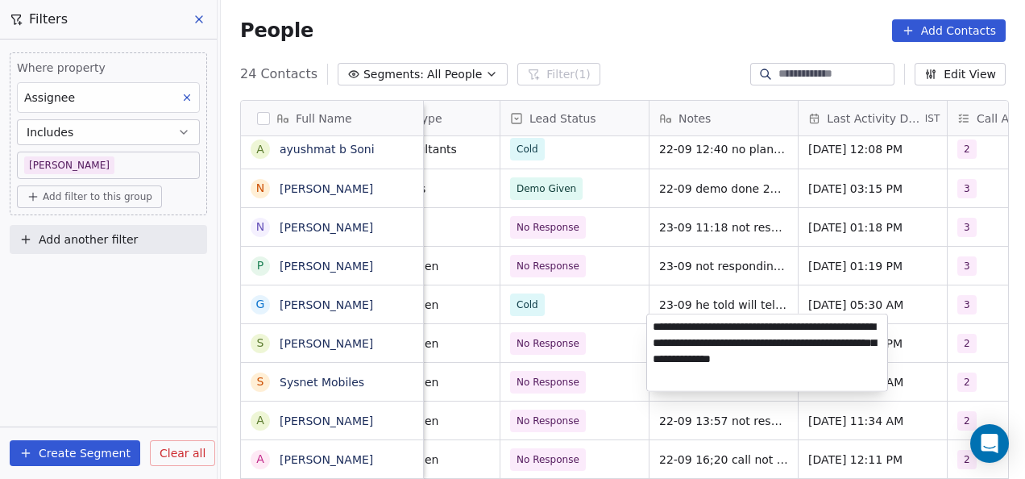
click at [653, 322] on textarea "**********" at bounding box center [767, 352] width 240 height 77
type textarea "**********"
click at [686, 292] on html "On2Cook India Pvt. Ltd. Contacts People Marketing Workflows Campaigns Metrics &…" at bounding box center [512, 239] width 1025 height 479
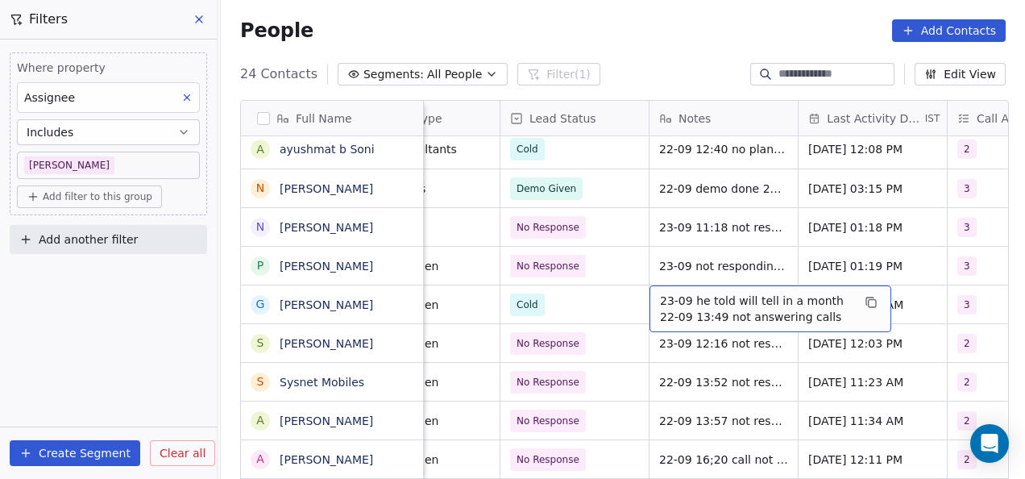
click at [686, 292] on span "23-09 he told will tell in a month 22-09 13:49 not answering calls" at bounding box center [756, 308] width 192 height 32
click at [688, 292] on span "23-09 he told will tell in a month 22-09 13:49 not answering calls" at bounding box center [756, 308] width 192 height 32
click at [690, 292] on span "23-09 he told will tell in a month 22-09 13:49 not answering calls" at bounding box center [756, 308] width 192 height 32
click at [694, 292] on span "23-09 he told will tell in a month 22-09 13:49 not answering calls" at bounding box center [756, 308] width 192 height 32
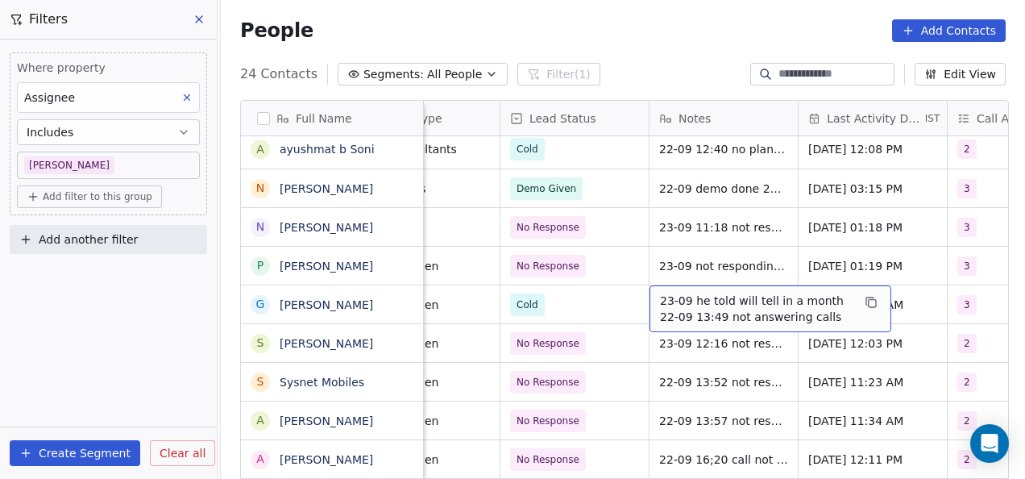
click at [723, 299] on span "23-09 he told will tell in a month 22-09 13:49 not answering calls" at bounding box center [756, 308] width 192 height 32
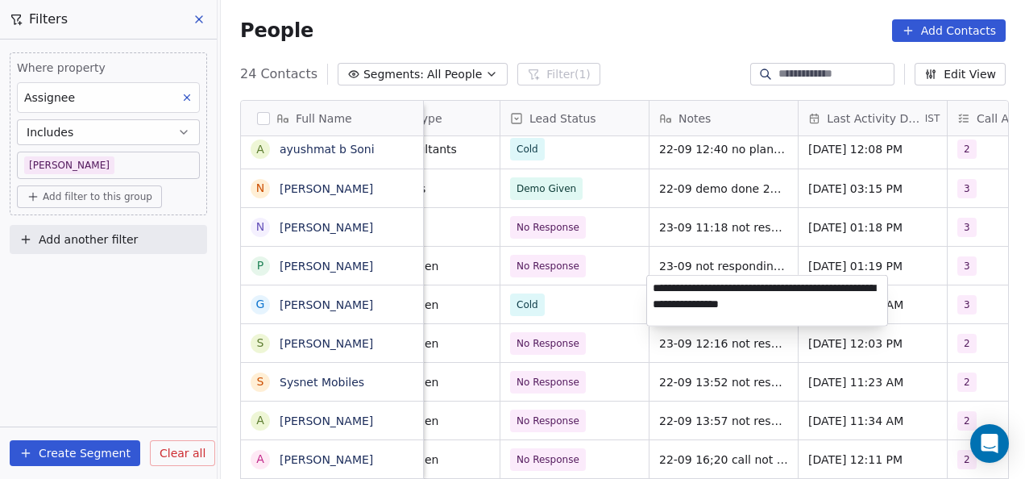
type textarea "**********"
click at [688, 253] on html "On2Cook India Pvt. Ltd. Contacts People Marketing Workflows Campaigns Metrics &…" at bounding box center [512, 239] width 1025 height 479
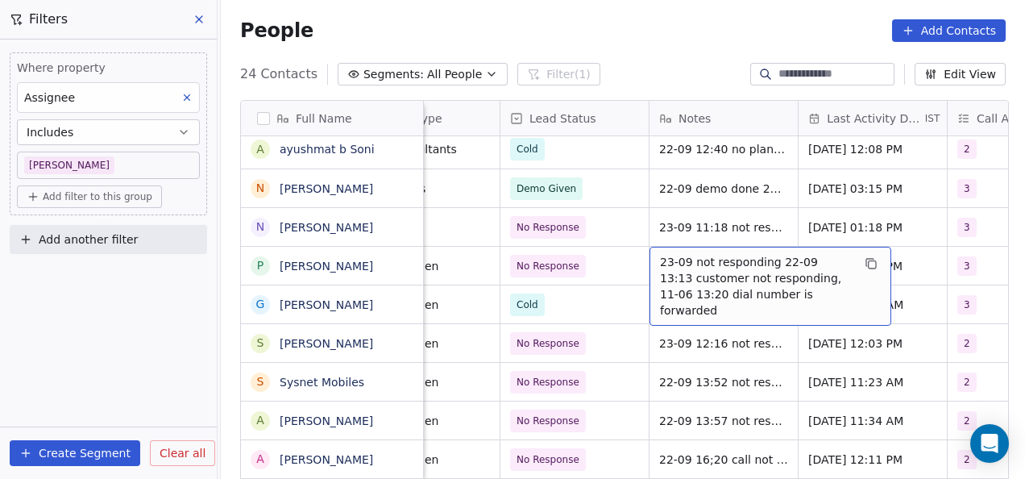
click at [690, 254] on span "23-09 not responding 22-09 13:13 customer not responding, 11-06 13:20 dial numb…" at bounding box center [756, 286] width 192 height 64
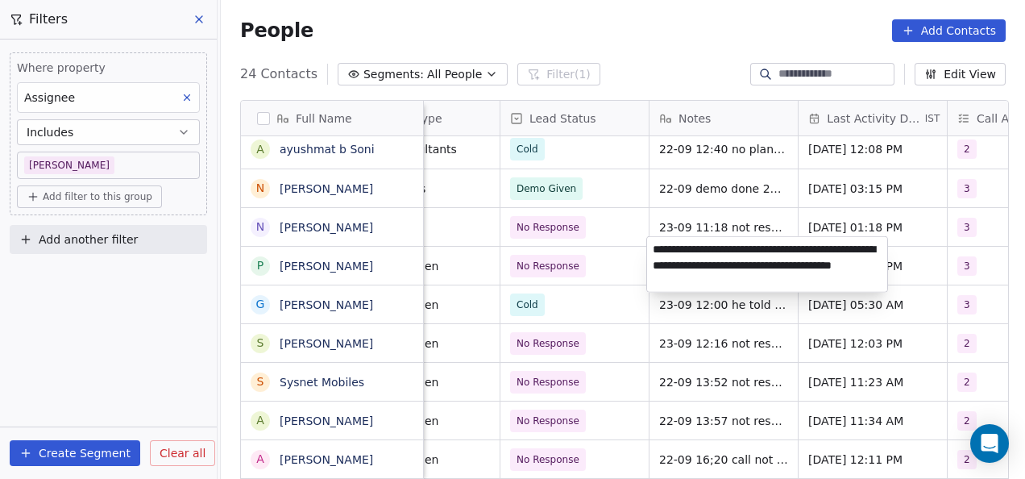
type textarea "**********"
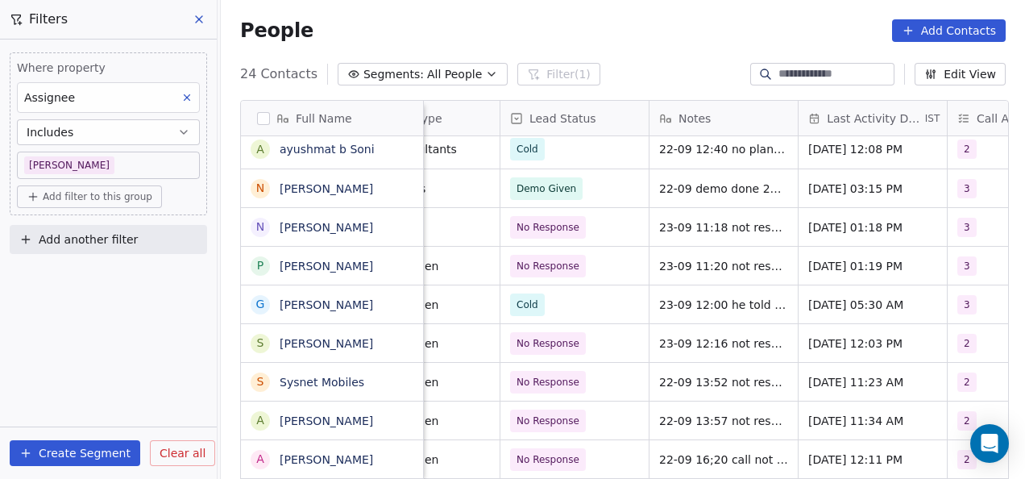
click at [738, 378] on html "On2Cook India Pvt. Ltd. Contacts People Marketing Workflows Campaigns Metrics &…" at bounding box center [512, 239] width 1025 height 479
click at [824, 337] on span "[DATE] 12:03 PM" at bounding box center [858, 343] width 98 height 16
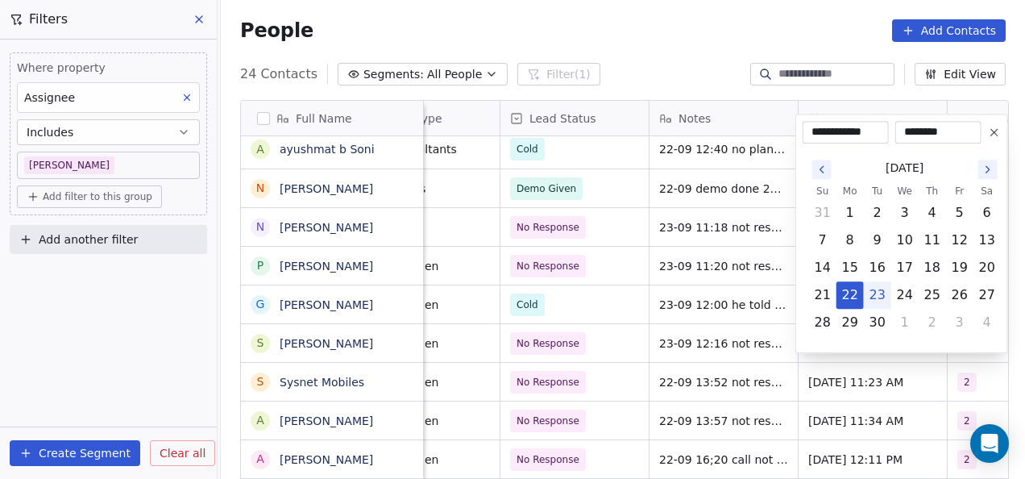
click at [885, 295] on button "23" at bounding box center [877, 295] width 26 height 26
type input "**********"
click at [865, 363] on html "On2Cook India Pvt. Ltd. Contacts People Marketing Workflows Campaigns Metrics &…" at bounding box center [512, 239] width 1025 height 479
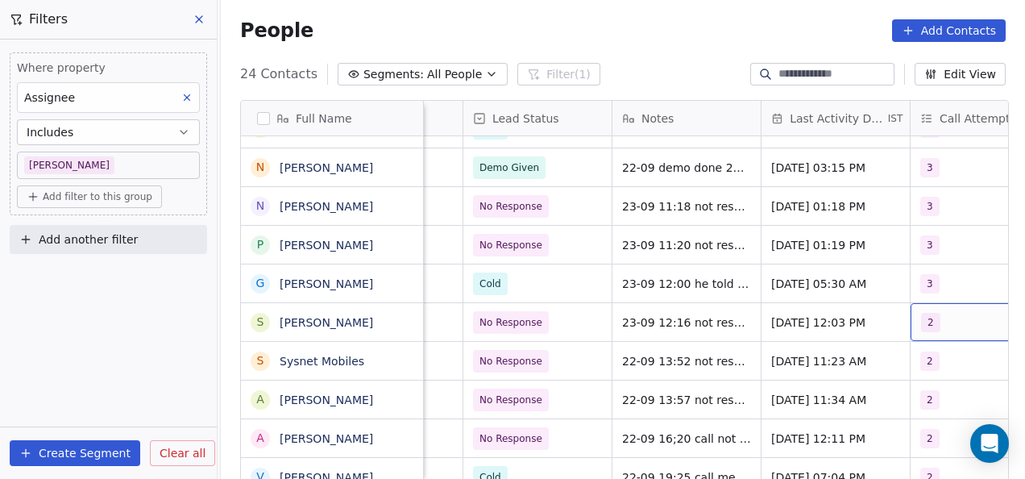
scroll to position [10, 471]
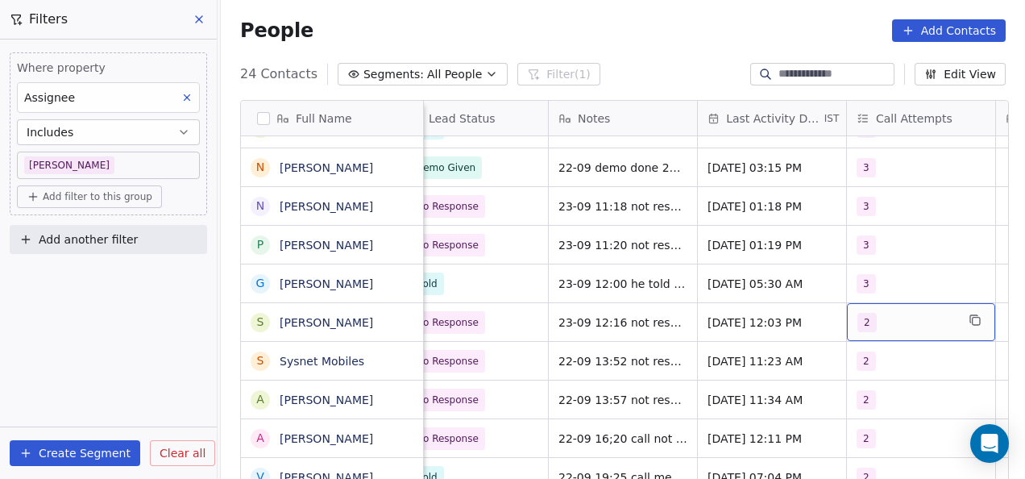
click at [857, 313] on span "2" at bounding box center [866, 322] width 19 height 19
click at [862, 314] on span "2" at bounding box center [866, 322] width 19 height 19
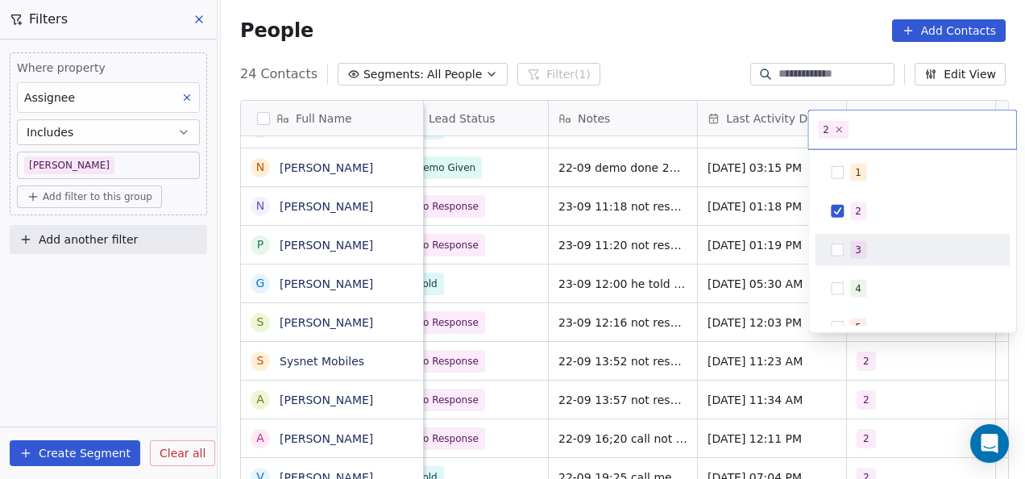
click at [844, 240] on div "3" at bounding box center [912, 250] width 182 height 26
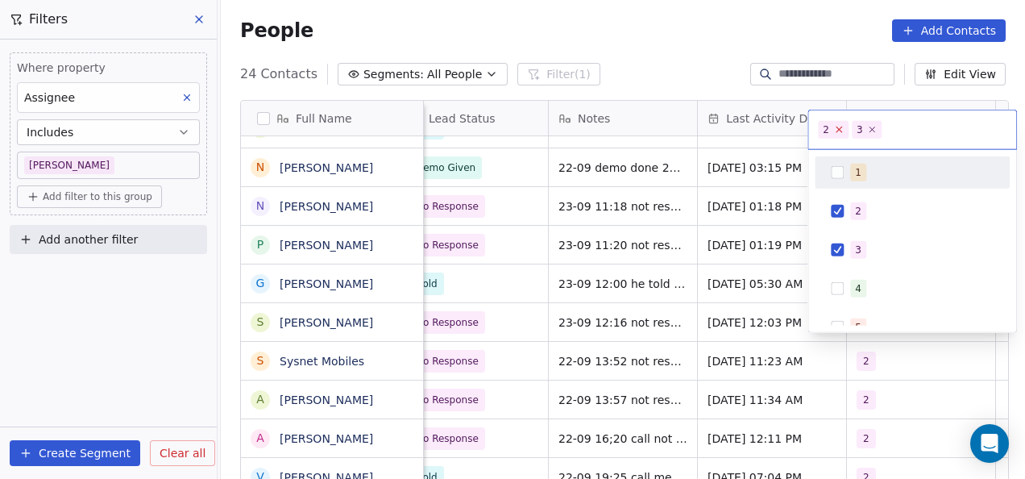
click at [838, 126] on icon at bounding box center [838, 129] width 10 height 10
click at [582, 328] on html "On2Cook India Pvt. Ltd. Contacts People Marketing Workflows Campaigns Metrics &…" at bounding box center [512, 239] width 1025 height 479
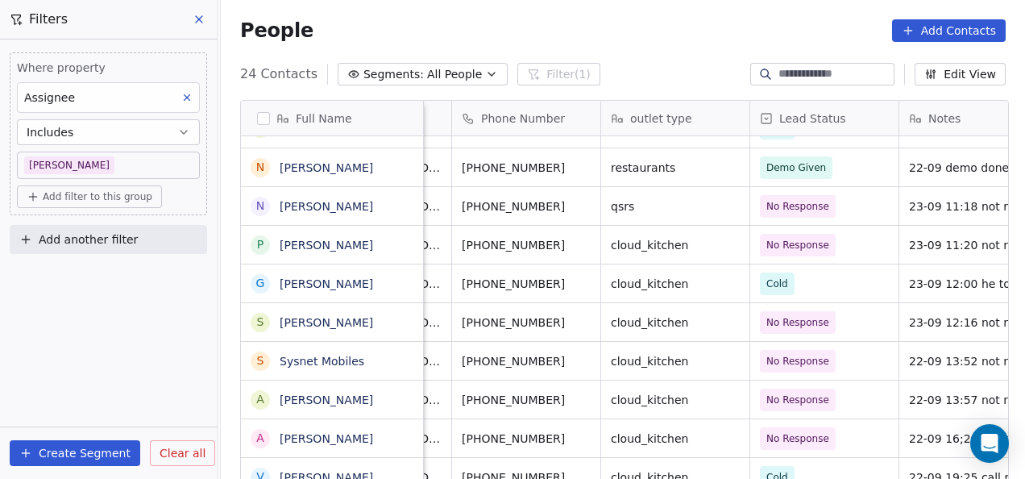
scroll to position [10, 122]
click at [804, 353] on span "No Response" at bounding box center [797, 361] width 63 height 16
click at [815, 354] on span "No Response" at bounding box center [797, 361] width 63 height 16
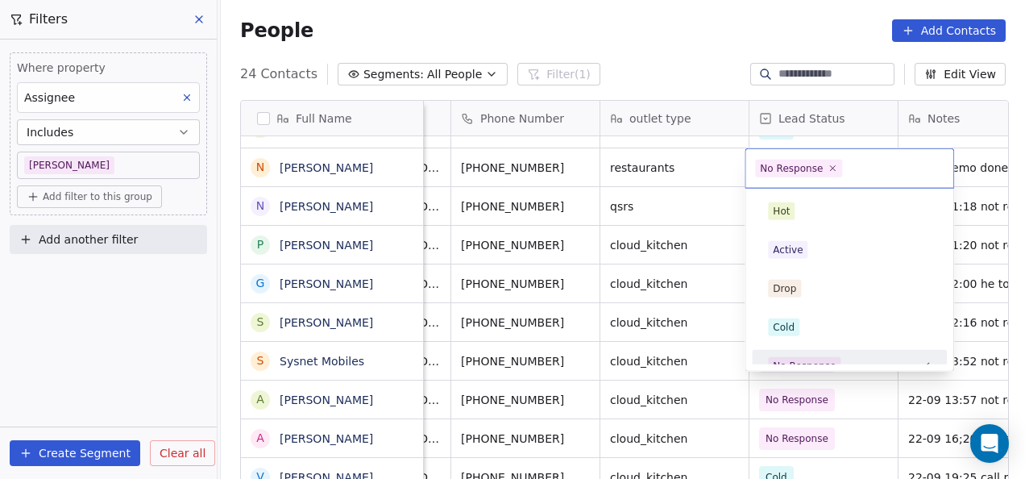
scroll to position [18, 0]
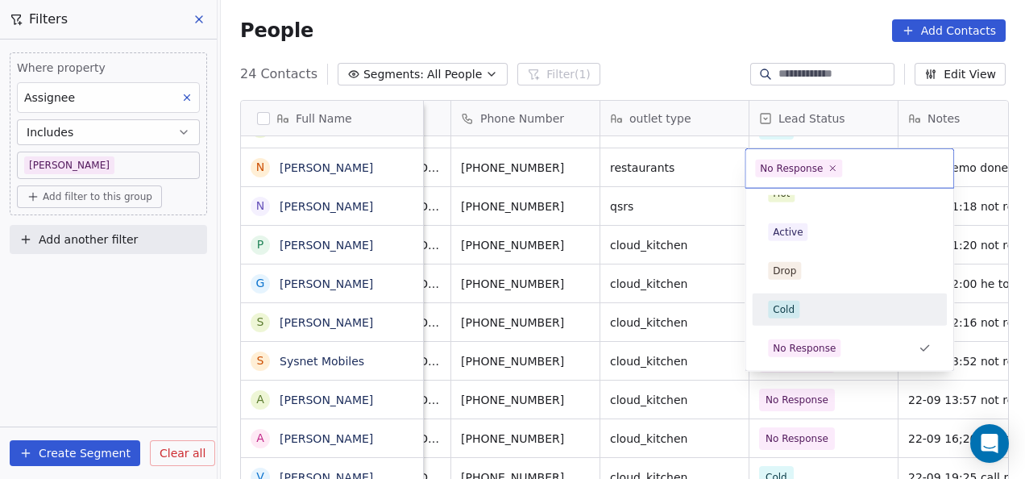
click at [810, 305] on div "Cold" at bounding box center [849, 310] width 163 height 18
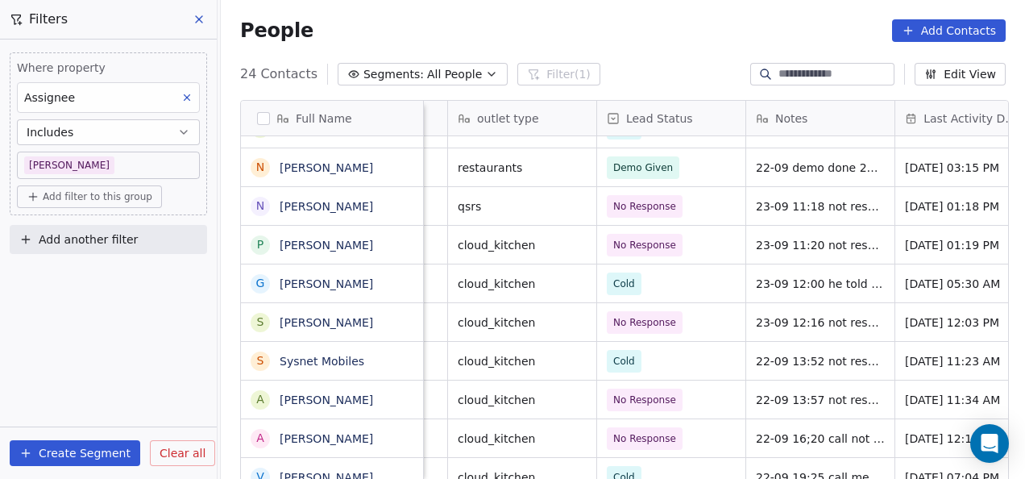
scroll to position [10, 275]
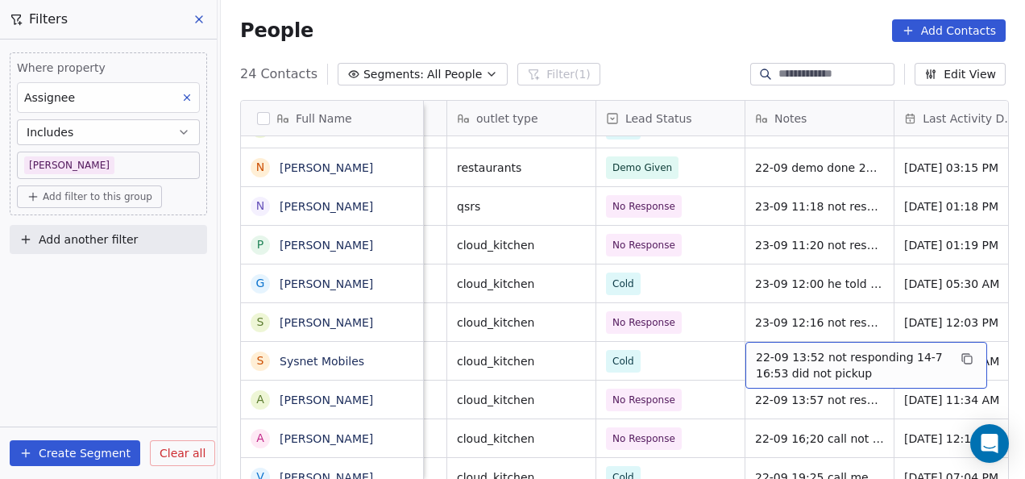
click at [756, 349] on span "22-09 13:52 not responding 14-7 16:53 did not pickup" at bounding box center [852, 365] width 192 height 32
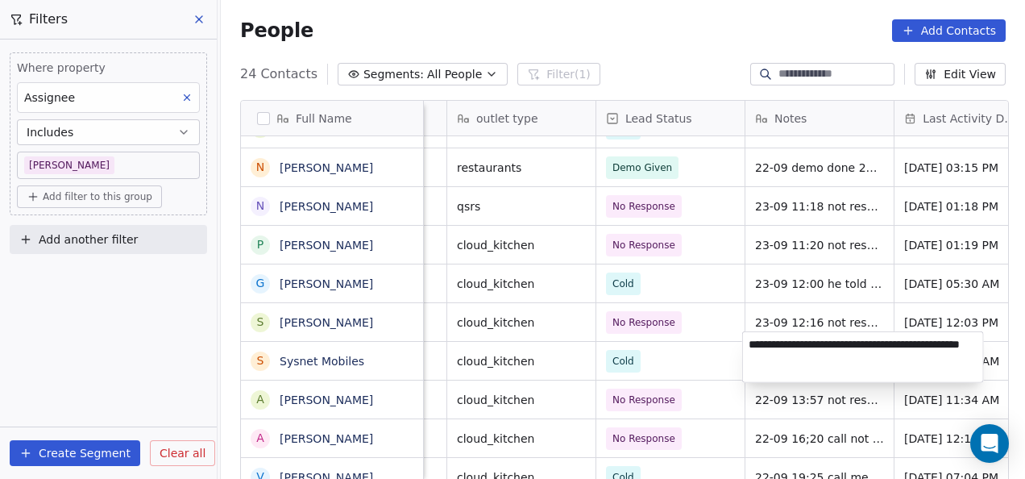
click at [751, 346] on textarea "**********" at bounding box center [863, 357] width 240 height 50
type textarea "**********"
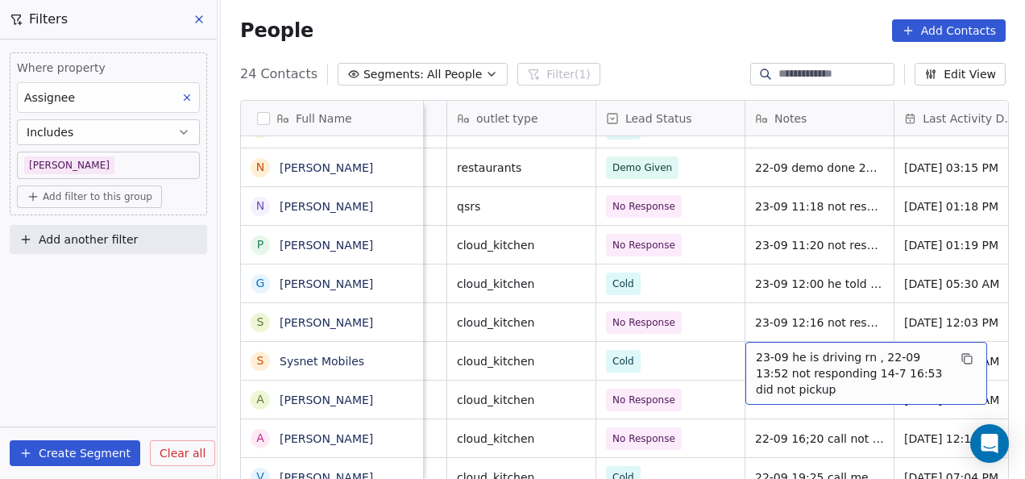
click at [789, 349] on span "23-09 he is driving rn , 22-09 13:52 not responding 14-7 16:53 did not pickup" at bounding box center [852, 373] width 192 height 48
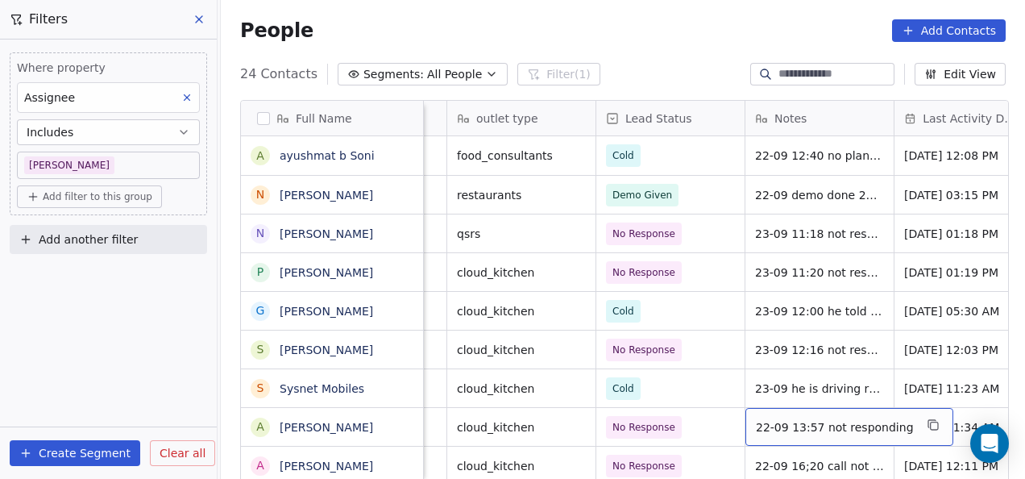
scroll to position [10, 0]
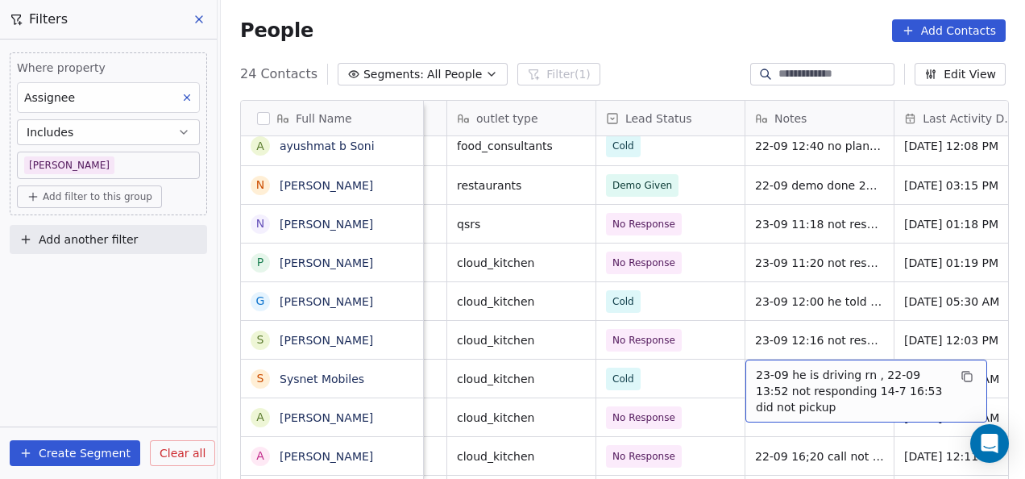
click at [790, 367] on span "23-09 he is driving rn , 22-09 13:52 not responding 14-7 16:53 did not pickup" at bounding box center [852, 391] width 192 height 48
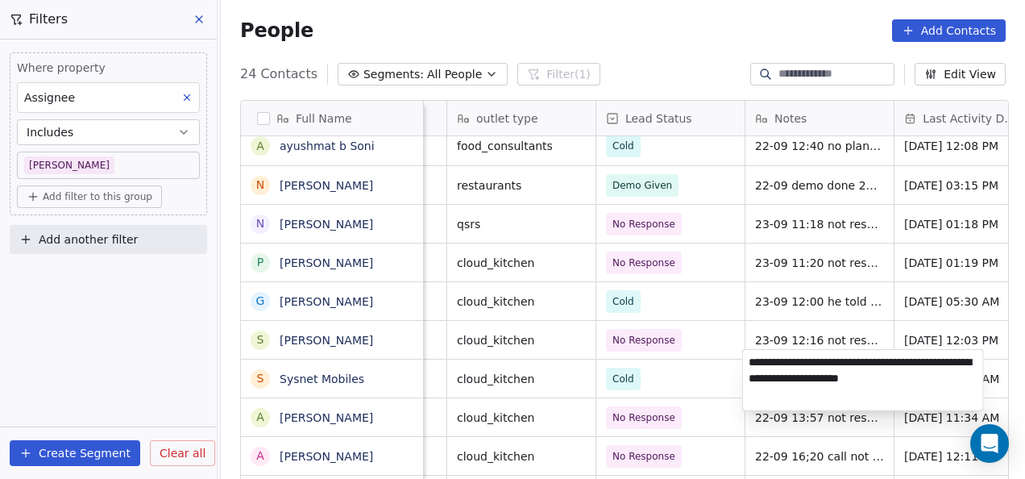
click at [780, 361] on textarea "**********" at bounding box center [863, 380] width 240 height 60
type textarea "**********"
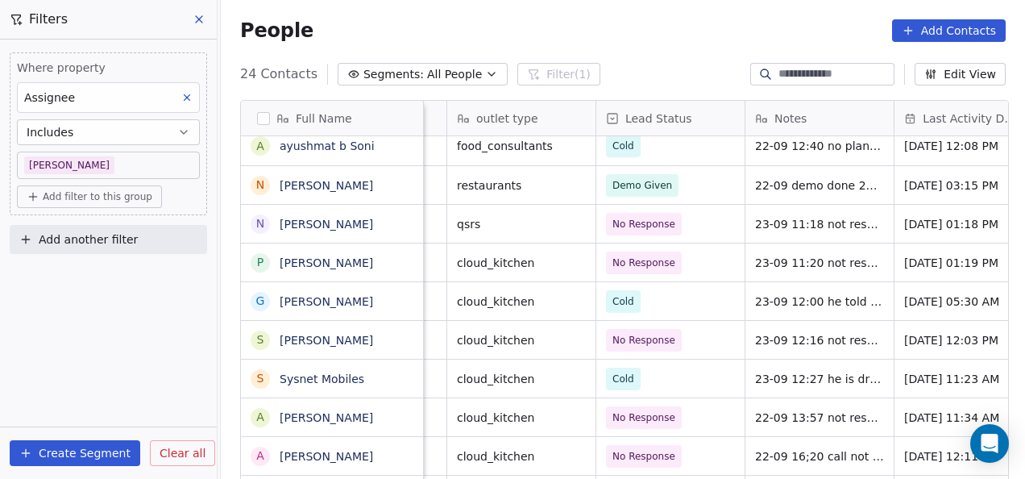
click at [734, 398] on html "On2Cook India Pvt. Ltd. Contacts People Marketing Workflows Campaigns Metrics &…" at bounding box center [512, 239] width 1025 height 479
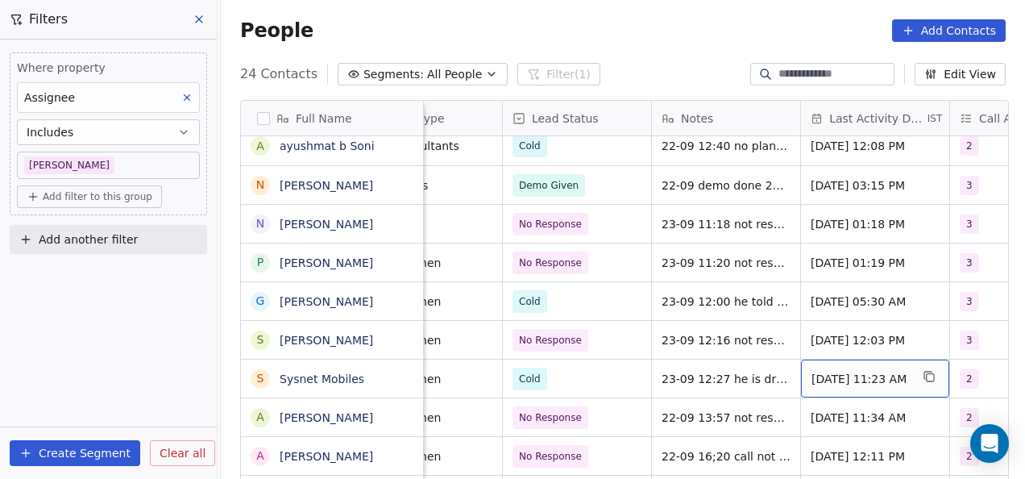
click at [824, 371] on span "[DATE] 11:23 AM" at bounding box center [860, 379] width 98 height 16
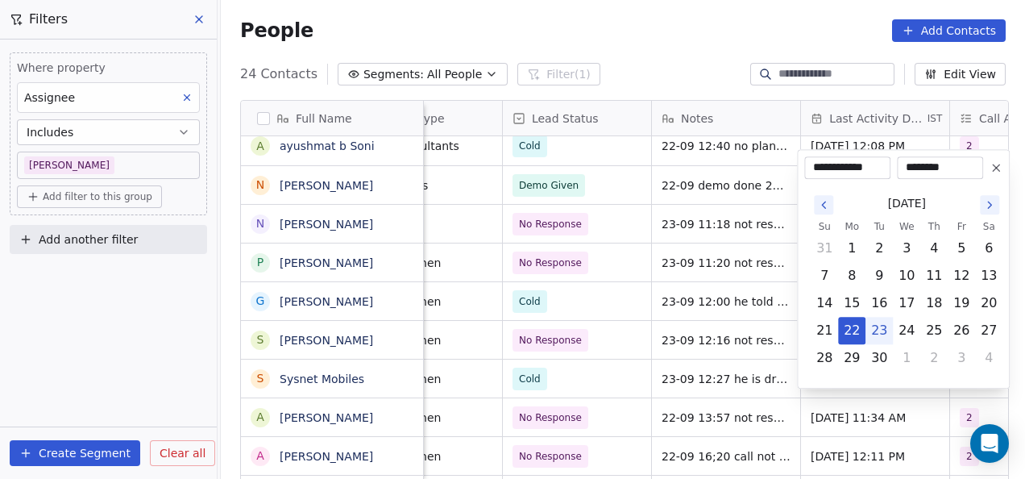
click at [878, 335] on button "23" at bounding box center [879, 330] width 26 height 26
type input "**********"
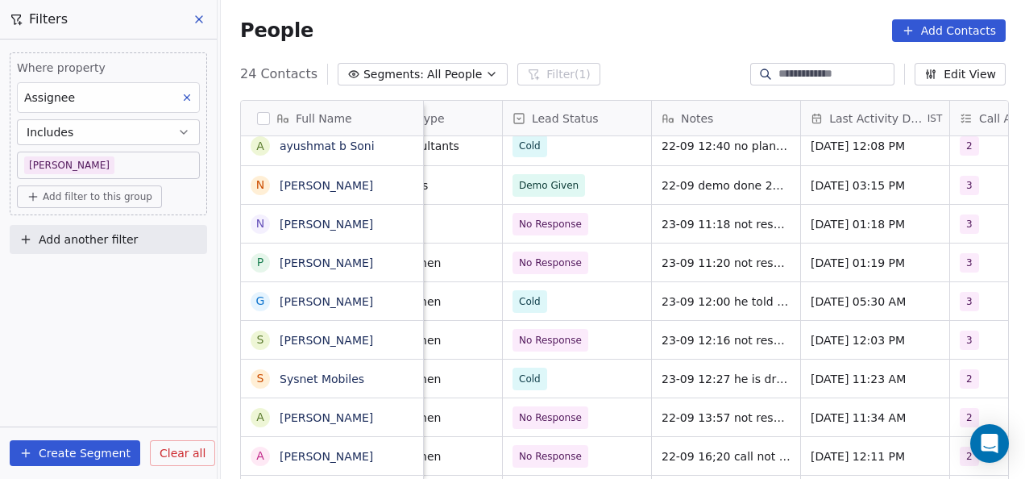
click at [837, 438] on html "On2Cook India Pvt. Ltd. Contacts People Marketing Workflows Campaigns Metrics &…" at bounding box center [512, 239] width 1025 height 479
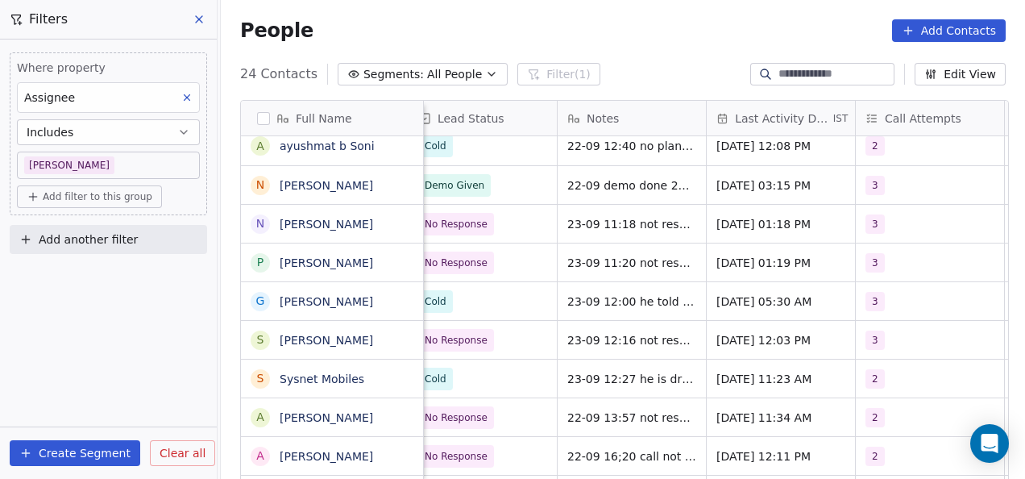
scroll to position [10, 471]
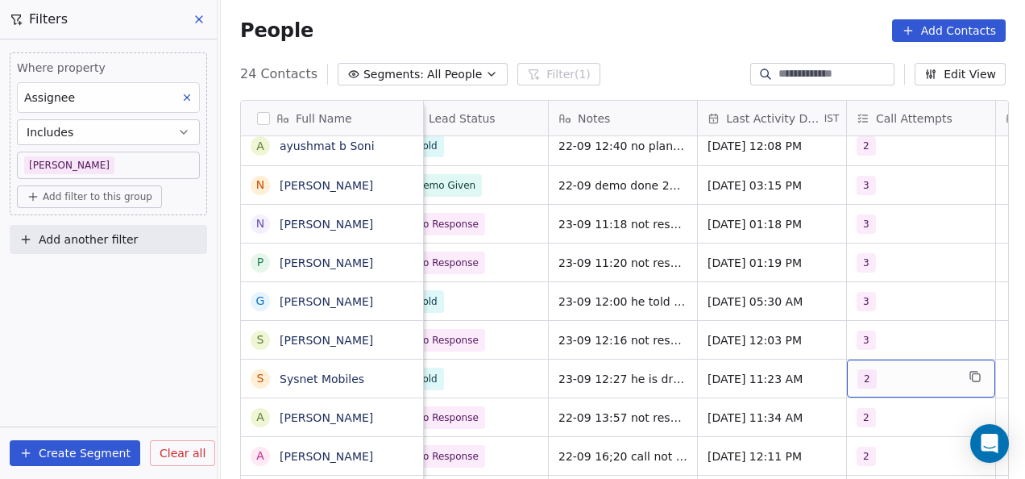
click at [869, 369] on span "2" at bounding box center [866, 378] width 19 height 19
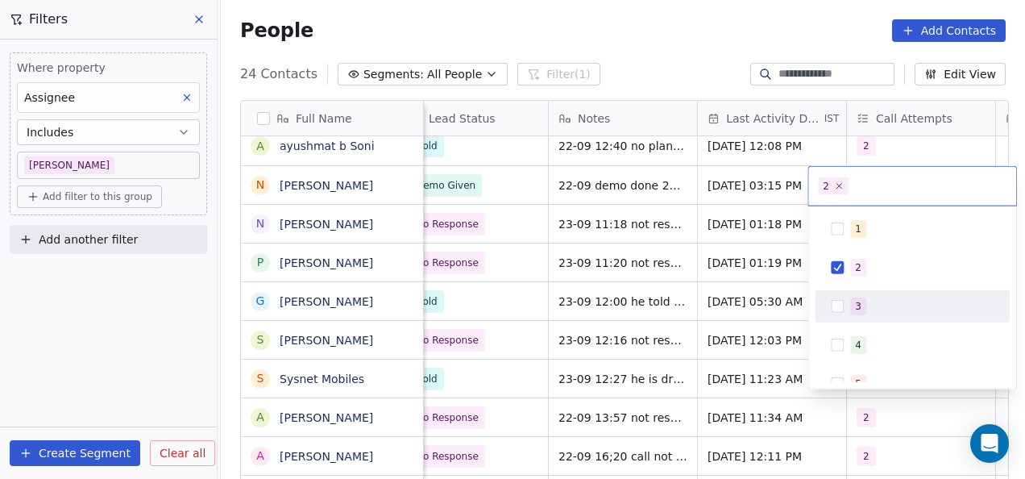
click at [841, 297] on div "3" at bounding box center [912, 306] width 182 height 26
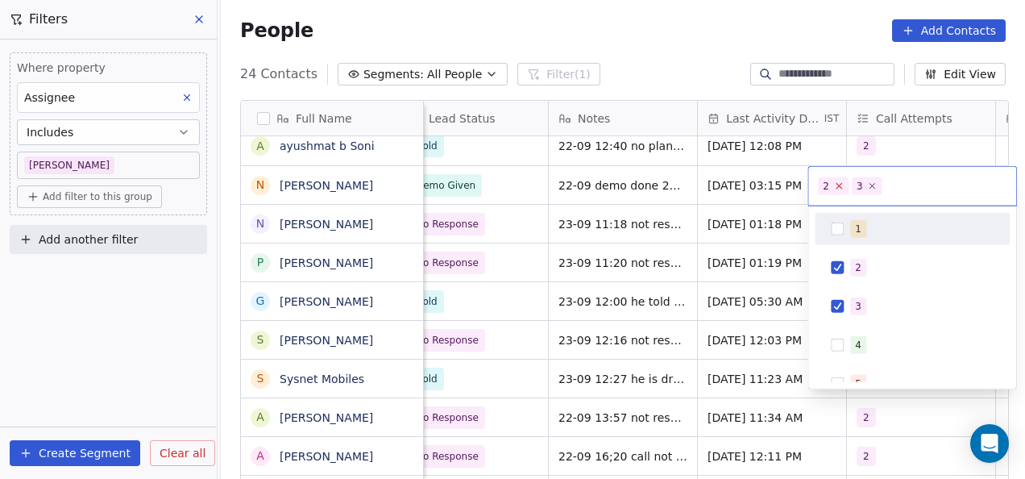
click at [839, 185] on icon at bounding box center [839, 186] width 6 height 6
click at [524, 285] on html "On2Cook India Pvt. Ltd. Contacts People Marketing Workflows Campaigns Metrics &…" at bounding box center [512, 239] width 1025 height 479
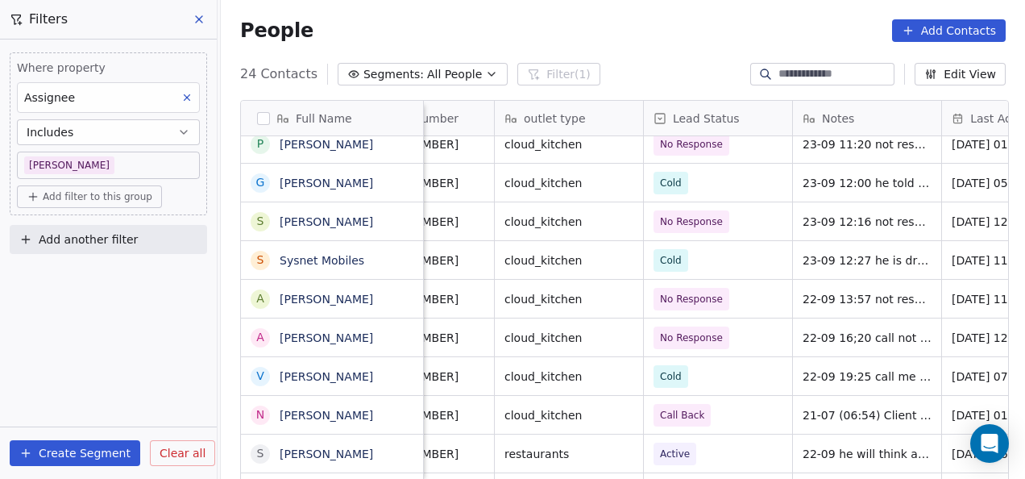
scroll to position [10, 229]
click at [802, 291] on span "22-09 13:57 not responding" at bounding box center [881, 299] width 158 height 16
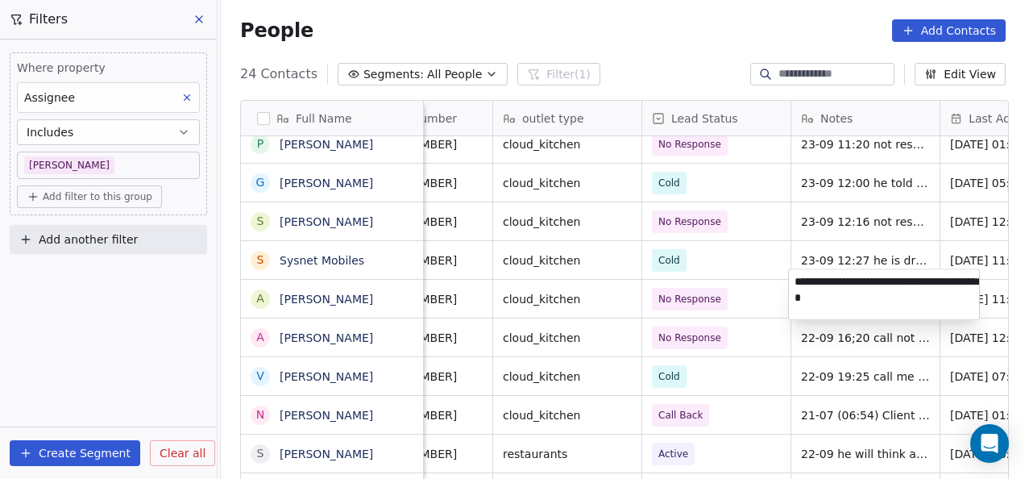
type textarea "**********"
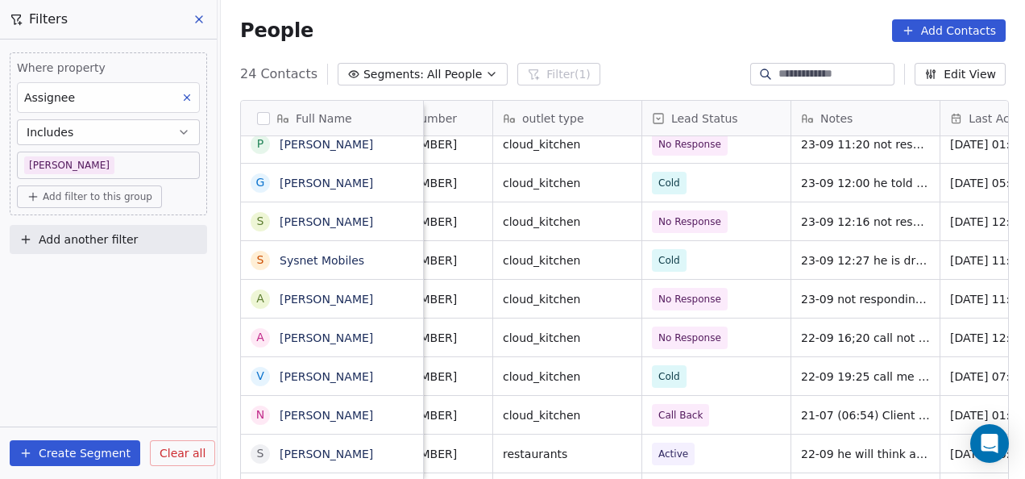
click at [867, 348] on html "On2Cook India Pvt. Ltd. Contacts People Marketing Workflows Campaigns Metrics &…" at bounding box center [512, 239] width 1025 height 479
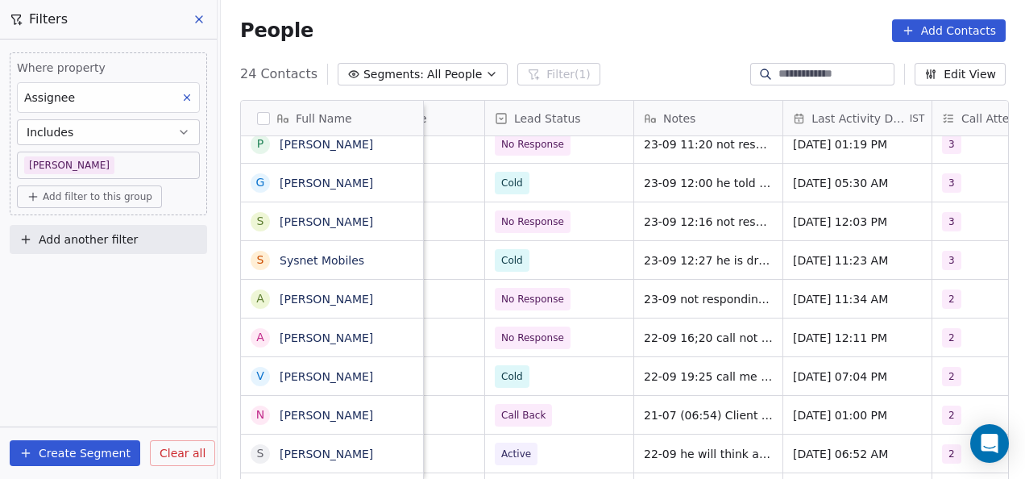
scroll to position [10, 387]
click at [800, 291] on span "[DATE] 11:34 AM" at bounding box center [842, 299] width 98 height 16
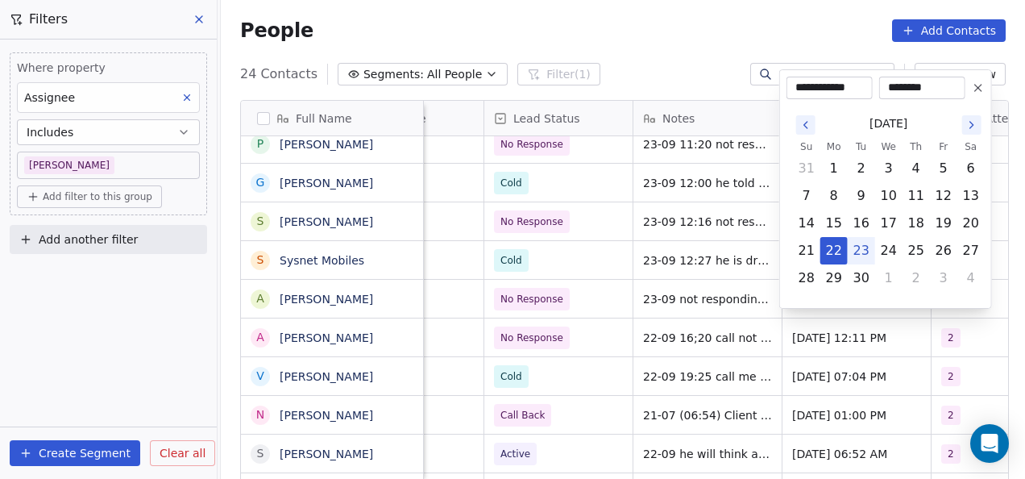
click at [864, 250] on button "23" at bounding box center [861, 251] width 26 height 26
type input "**********"
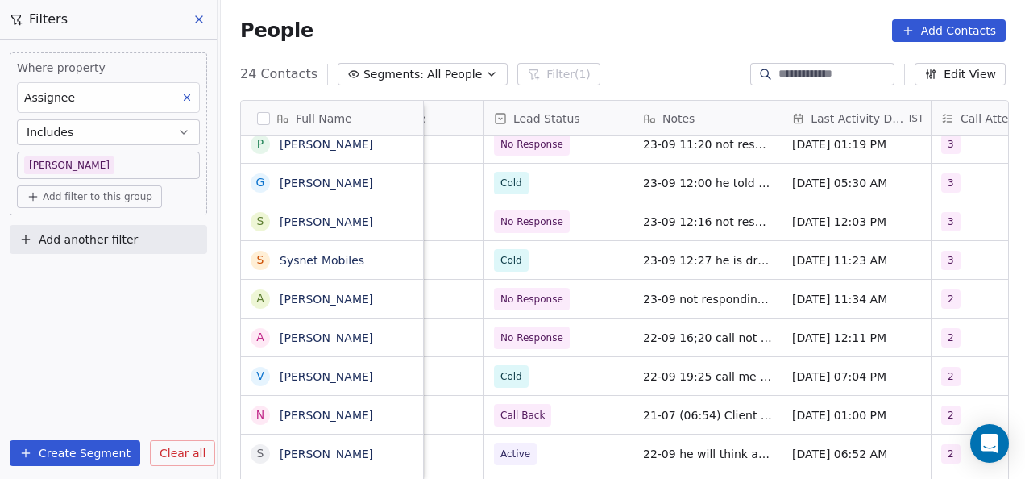
click at [723, 316] on html "On2Cook India Pvt. Ltd. Contacts People Marketing Workflows Campaigns Metrics &…" at bounding box center [512, 239] width 1025 height 479
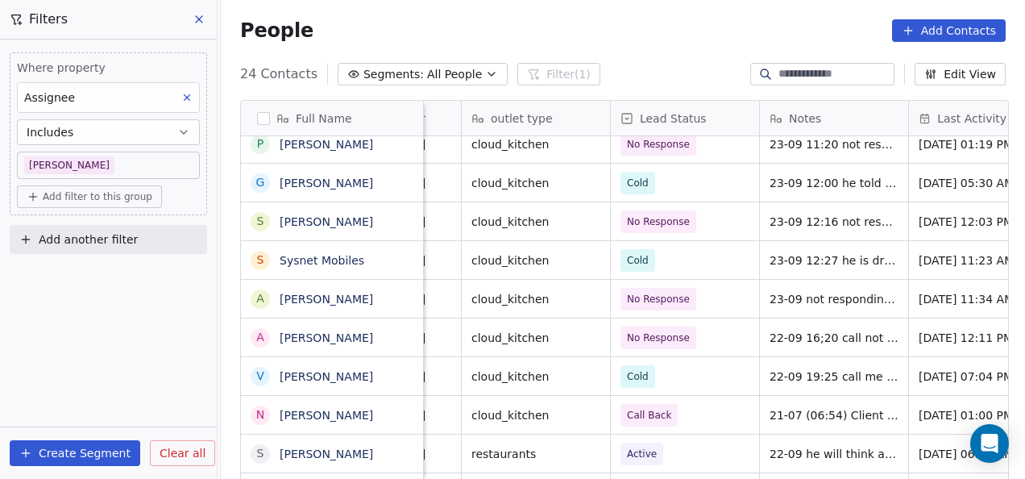
scroll to position [0, 354]
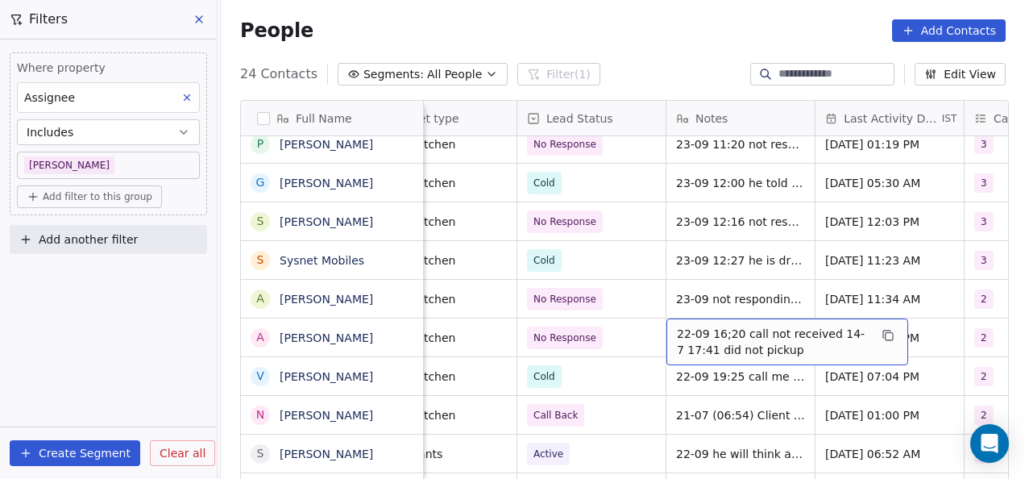
click at [668, 338] on div "22-09 16;20 call not received 14-7 17:41 did not pickup" at bounding box center [787, 341] width 242 height 47
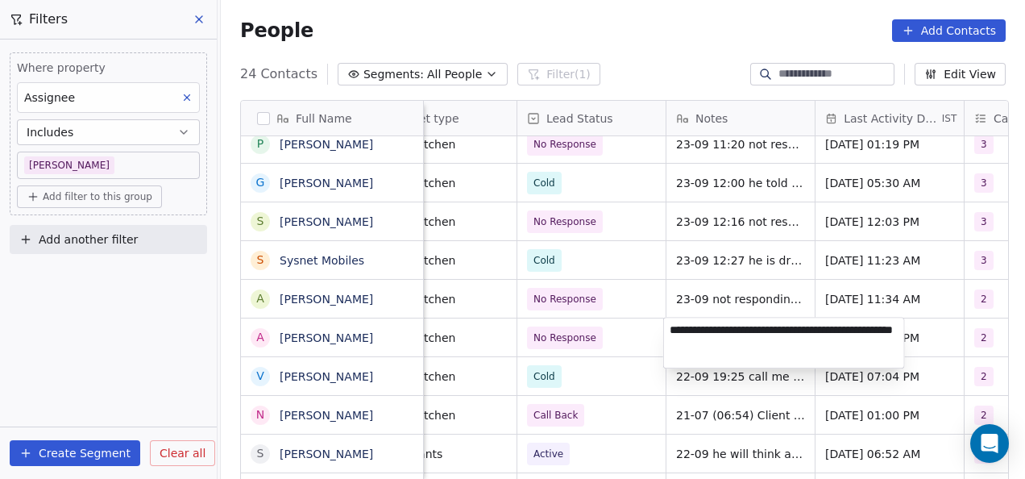
click at [672, 332] on textarea "**********" at bounding box center [784, 342] width 240 height 50
type textarea "**********"
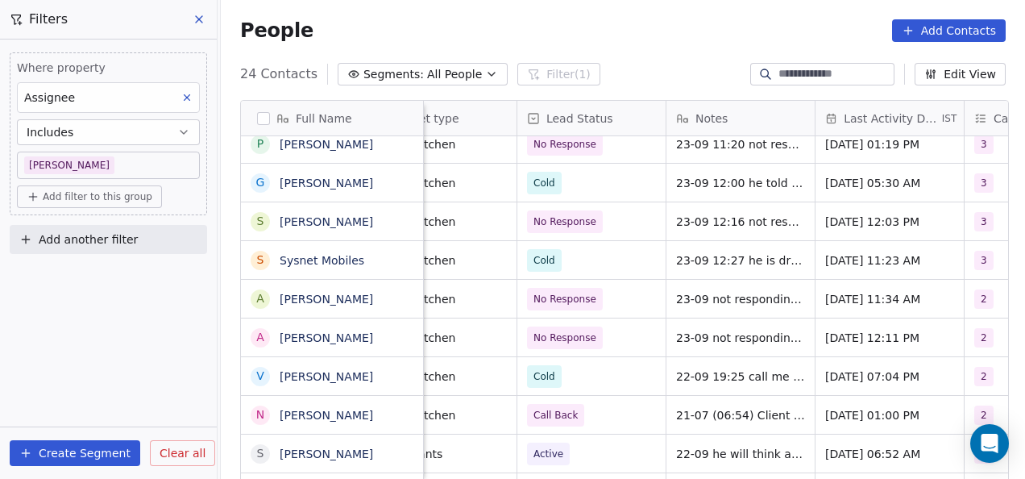
click at [818, 271] on html "On2Cook India Pvt. Ltd. Contacts People Marketing Workflows Campaigns Metrics &…" at bounding box center [512, 239] width 1025 height 479
click at [826, 338] on span "[DATE] 12:11 PM" at bounding box center [875, 338] width 98 height 16
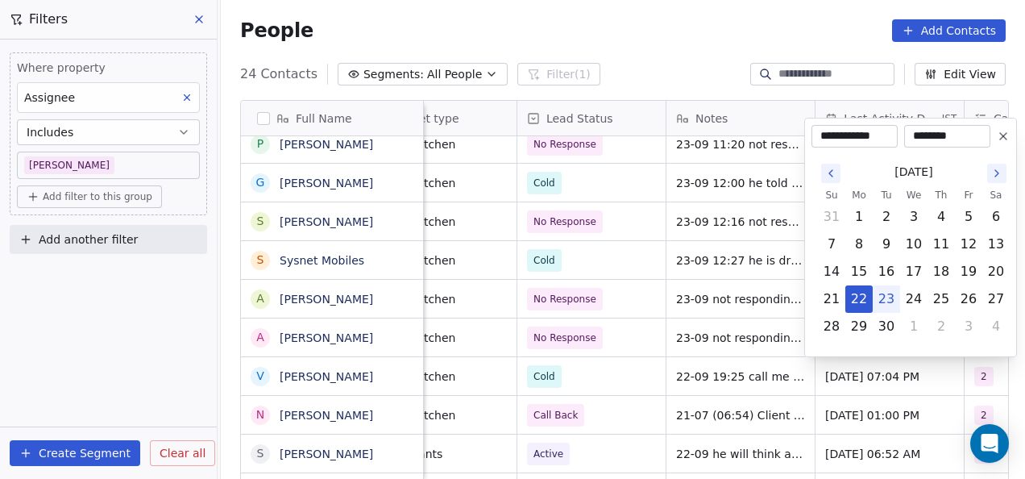
click at [881, 296] on button "23" at bounding box center [886, 299] width 26 height 26
type input "**********"
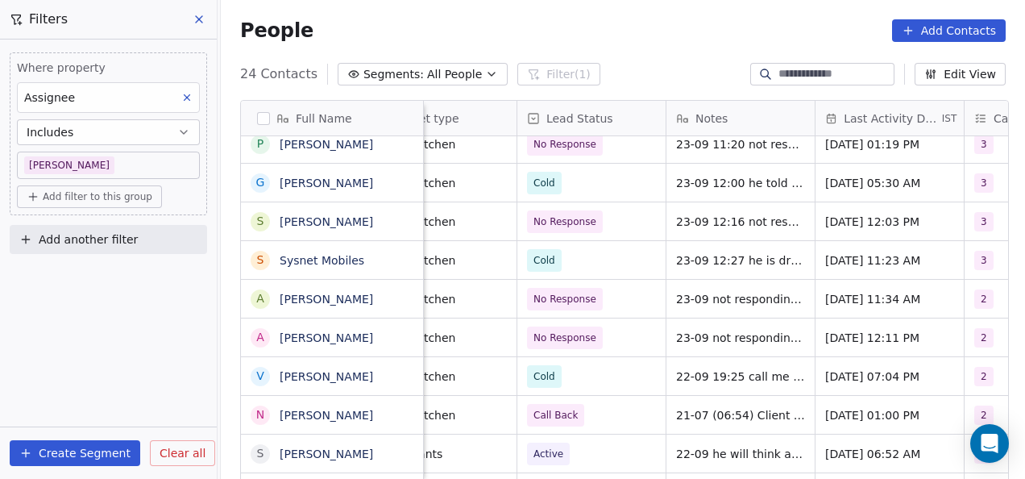
click at [868, 369] on html "On2Cook India Pvt. Ltd. Contacts People Marketing Workflows Campaigns Metrics &…" at bounding box center [512, 239] width 1025 height 479
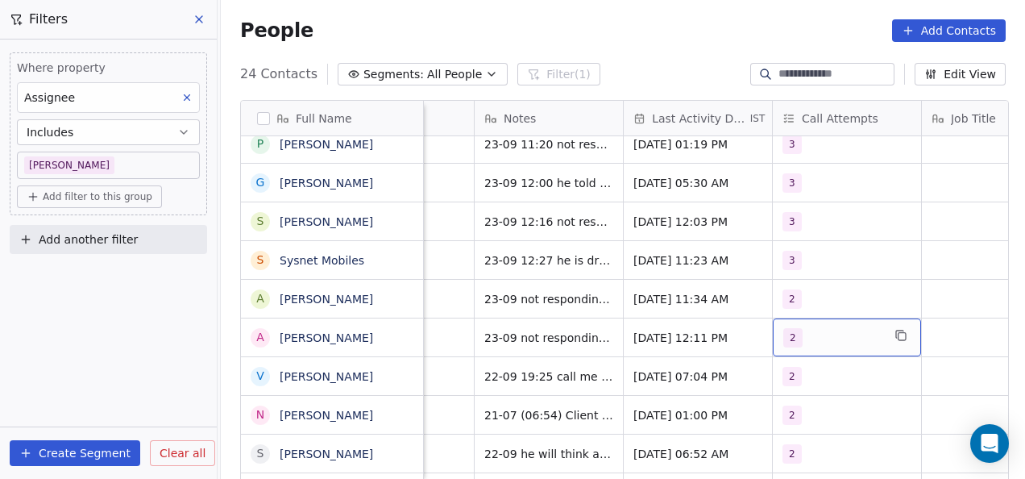
click at [787, 334] on span "2" at bounding box center [792, 337] width 19 height 19
click at [788, 334] on span "2" at bounding box center [792, 337] width 19 height 19
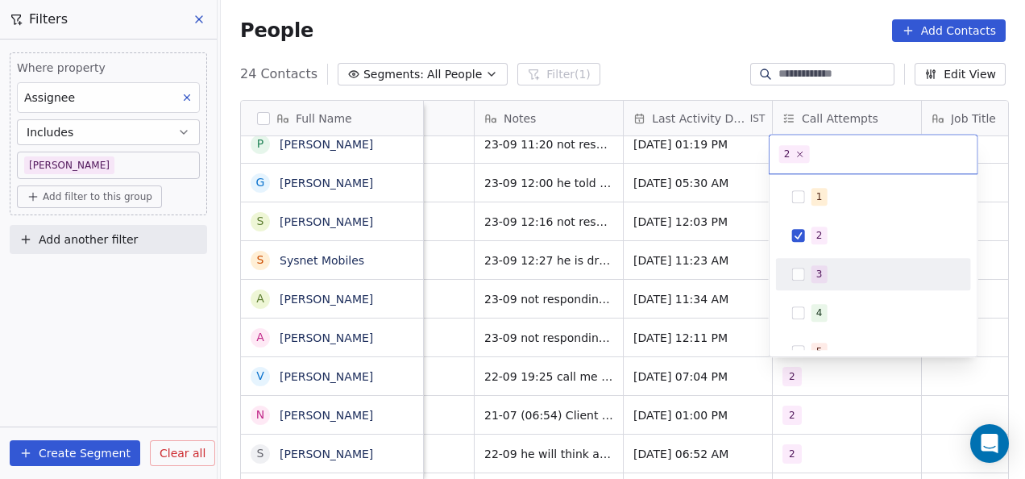
click at [802, 270] on button "Suggestions" at bounding box center [798, 273] width 13 height 13
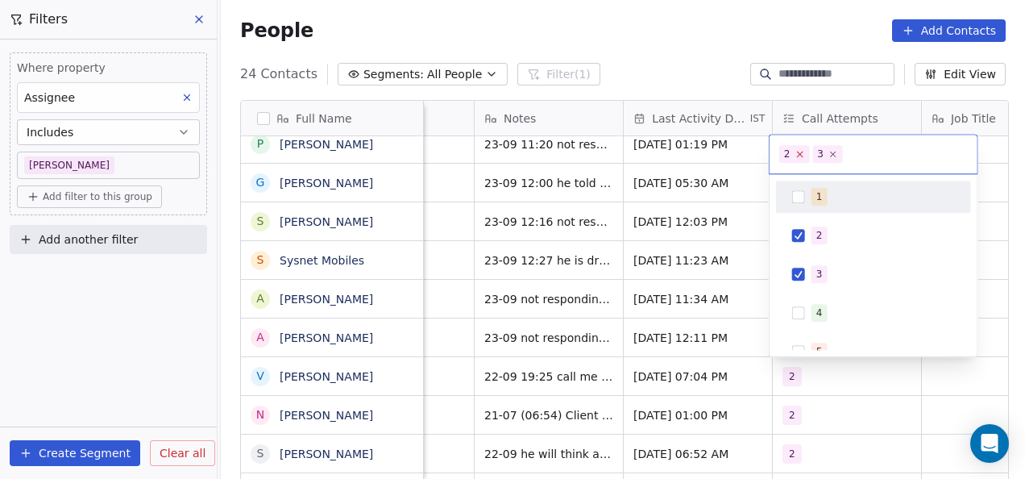
click at [801, 151] on icon at bounding box center [800, 154] width 6 height 6
click at [697, 255] on html "On2Cook India Pvt. Ltd. Contacts People Marketing Workflows Campaigns Metrics &…" at bounding box center [512, 239] width 1025 height 479
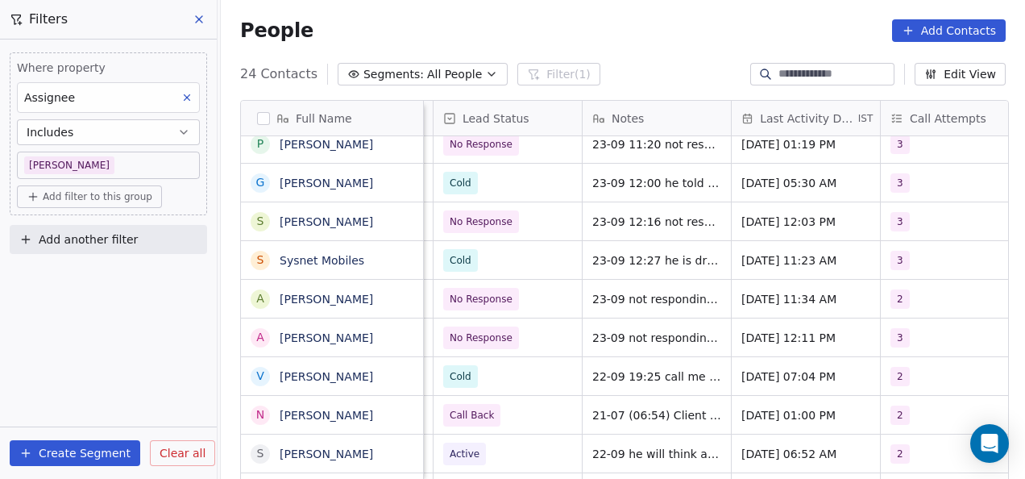
scroll to position [0, 441]
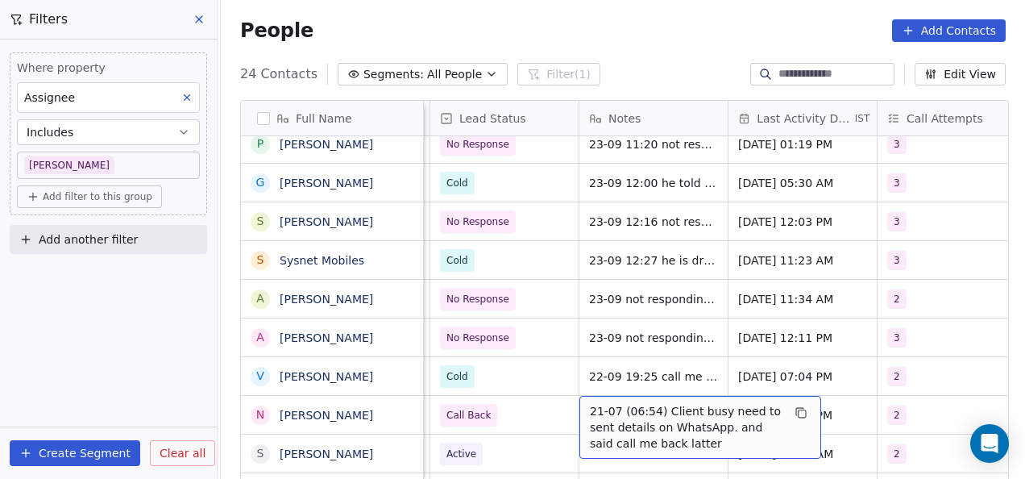
click at [581, 413] on div "21-07 (06:54) Client busy need to sent details on WhatsApp. and said call me ba…" at bounding box center [700, 427] width 242 height 63
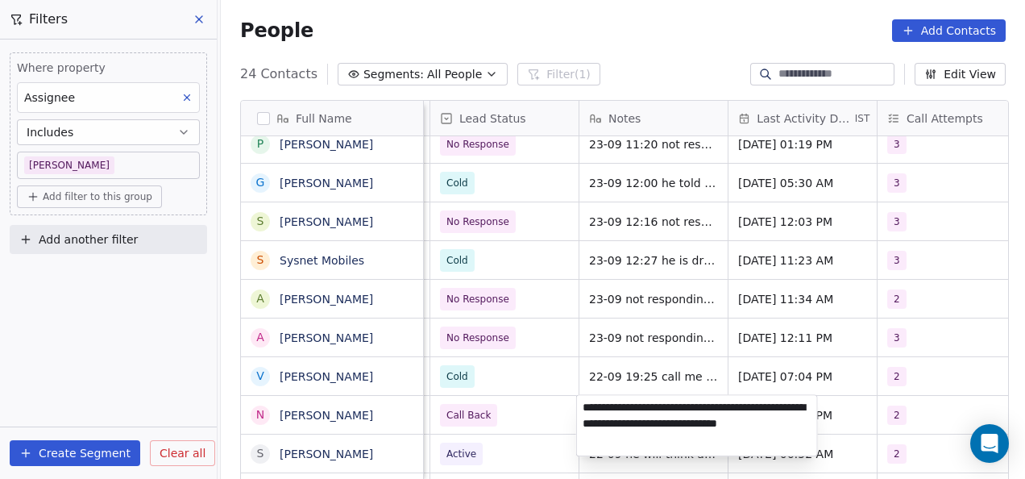
click at [580, 406] on textarea "**********" at bounding box center [697, 425] width 240 height 60
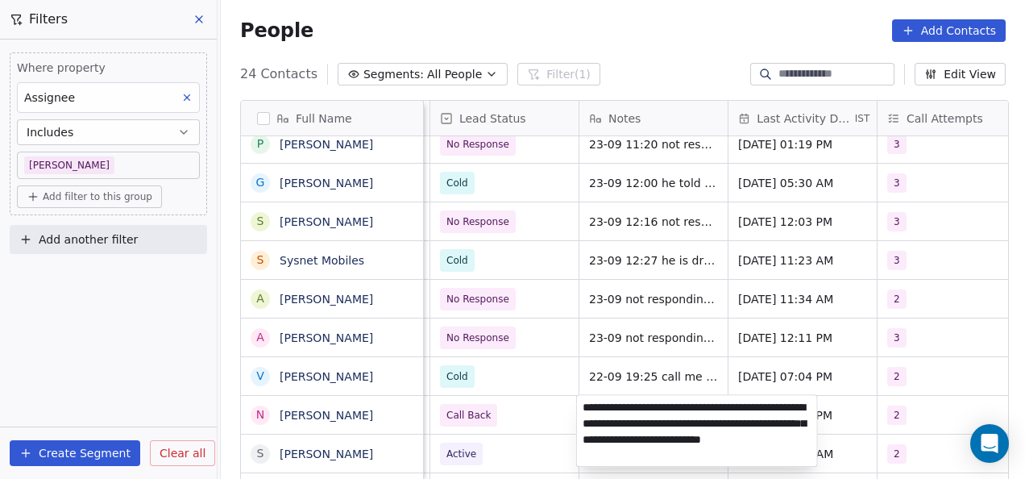
type textarea "**********"
